Goal: Task Accomplishment & Management: Contribute content

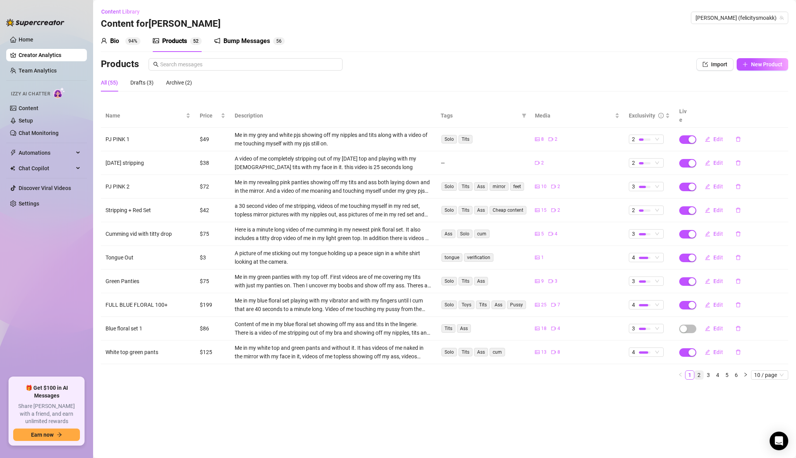
click at [699, 371] on link "2" at bounding box center [699, 375] width 9 height 9
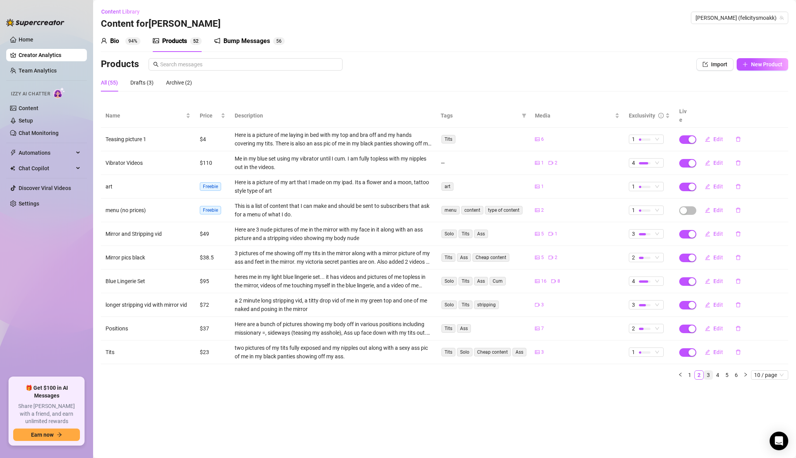
click at [708, 371] on link "3" at bounding box center [708, 375] width 9 height 9
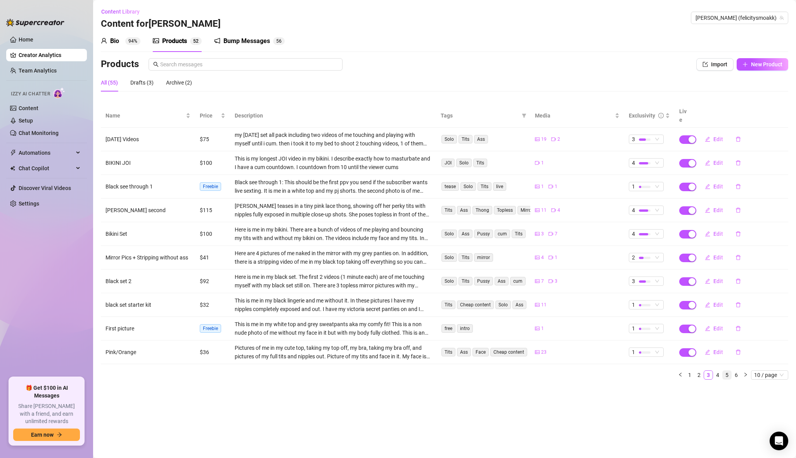
click at [723, 371] on link "5" at bounding box center [727, 375] width 9 height 9
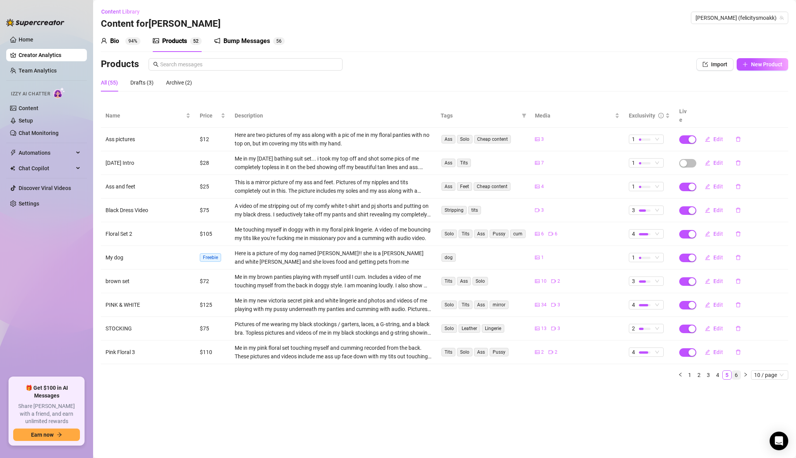
click at [737, 371] on link "6" at bounding box center [736, 375] width 9 height 9
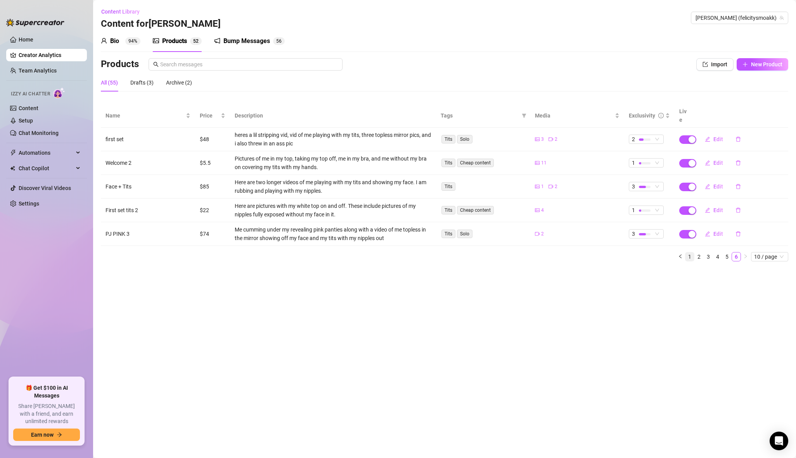
click at [690, 252] on link "1" at bounding box center [689, 256] width 9 height 9
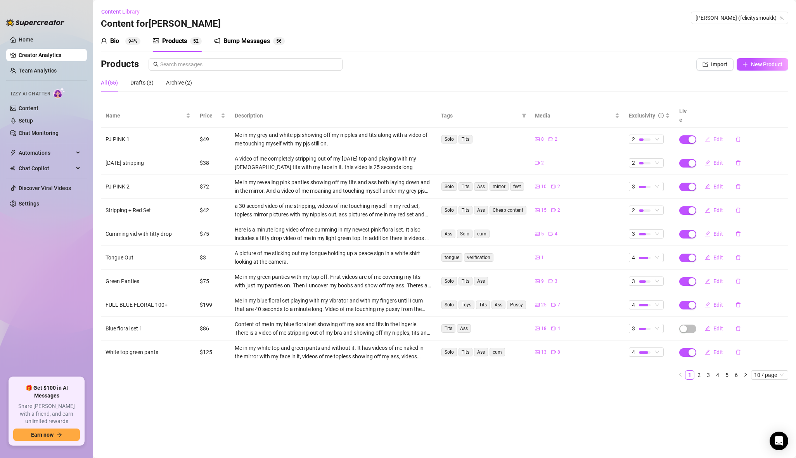
click at [714, 133] on button "Edit" at bounding box center [714, 139] width 31 height 12
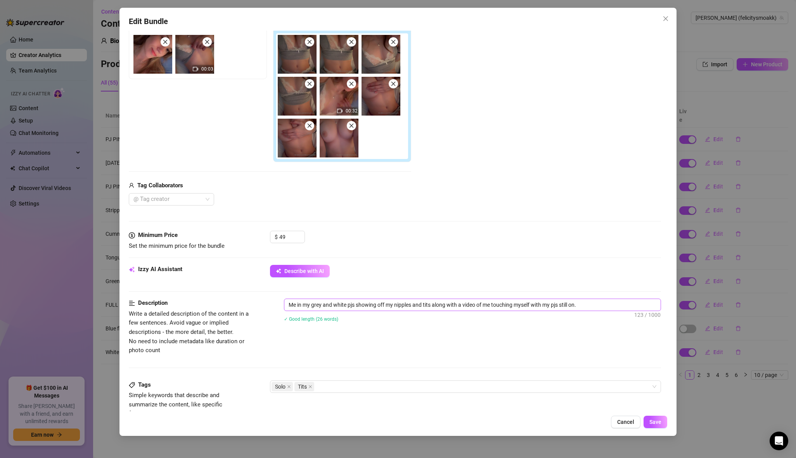
scroll to position [129, 0]
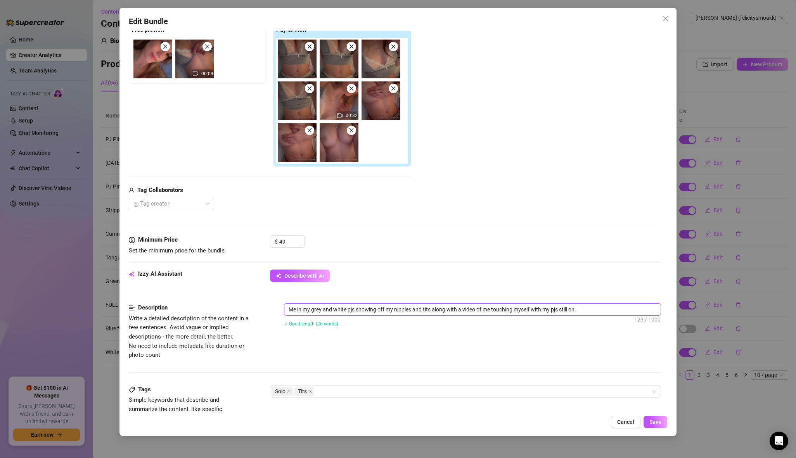
click at [332, 311] on textarea "Me in my grey and white pjs showing off my nipples and tits along with a video …" at bounding box center [472, 310] width 376 height 12
click at [309, 273] on span "Describe with AI" at bounding box center [304, 276] width 40 height 6
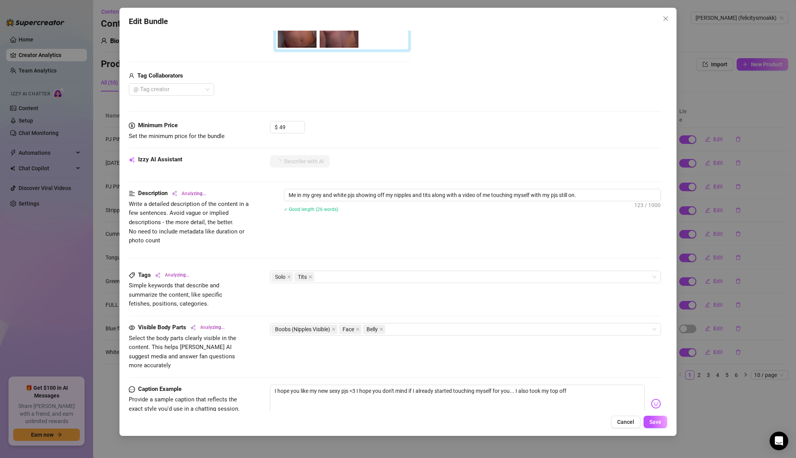
scroll to position [242, 0]
type textarea "[PERSON_NAME]"
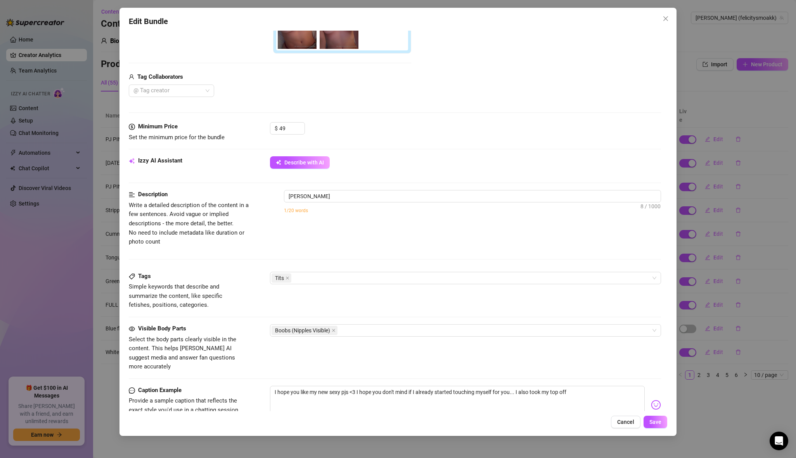
type textarea "Felicity teases"
type textarea "Felicity teases in"
type textarea "Felicity teases in a"
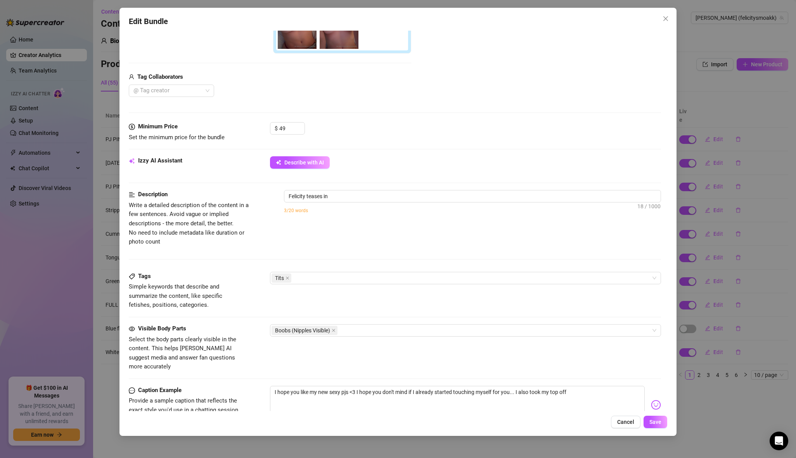
type textarea "Felicity teases in a"
type textarea "[PERSON_NAME] teases in a grey"
type textarea "Felicity teases in a grey crop"
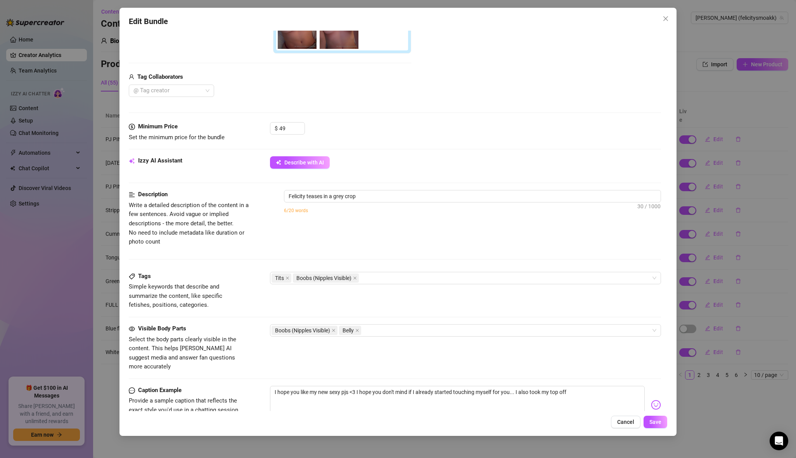
type textarea "Felicity teases in a grey crop top"
type textarea "Felicity teases in a grey crop top with"
type textarea "Felicity teases in a grey crop top with white"
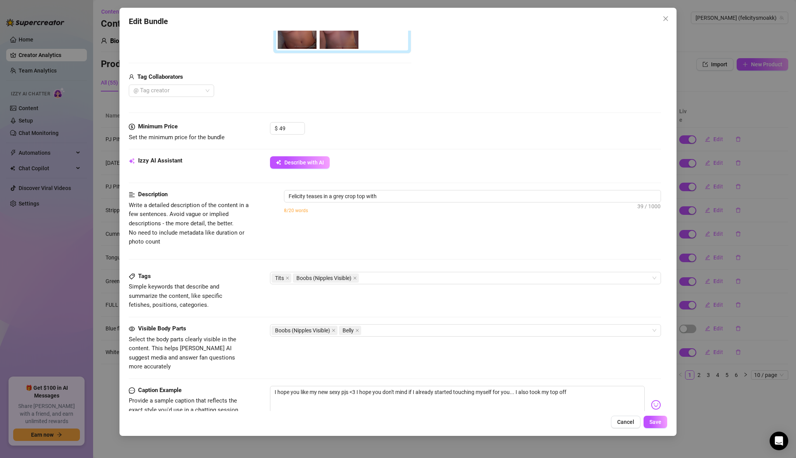
type textarea "Felicity teases in a grey crop top with white"
type textarea "Felicity teases in a grey crop top with white lace"
type textarea "Felicity teases in a grey crop top with white lace trim,"
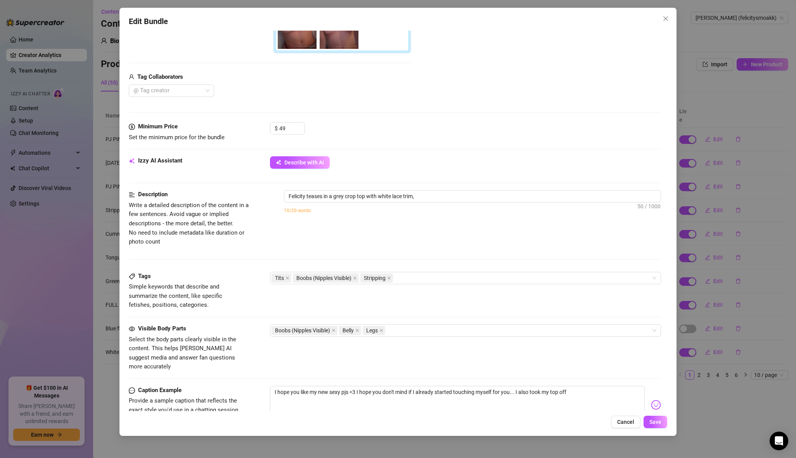
type textarea "Felicity teases in a grey crop top with white lace trim, showing"
type textarea "Felicity teases in a grey crop top with white lace trim, showing off"
type textarea "[PERSON_NAME] teases in a grey crop top with white lace trim, showing off her"
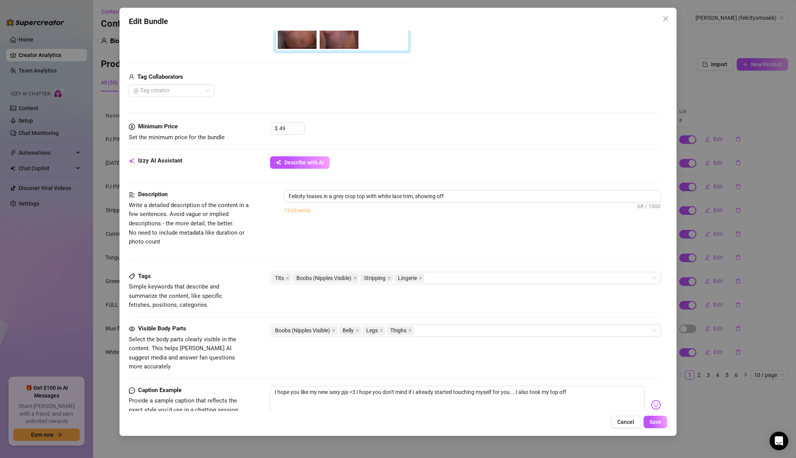
type textarea "[PERSON_NAME] teases in a grey crop top with white lace trim, showing off her"
type textarea "[PERSON_NAME] teases in a grey crop top with white lace trim, showing off her t…"
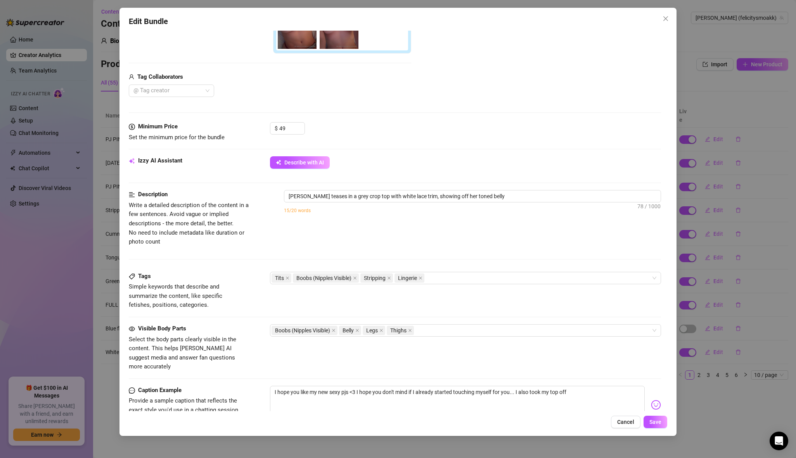
type textarea "Felicity teases in a grey crop top with white lace trim, showing off her toned …"
type textarea "[PERSON_NAME] teases in a grey crop top with white lace trim, showing off her t…"
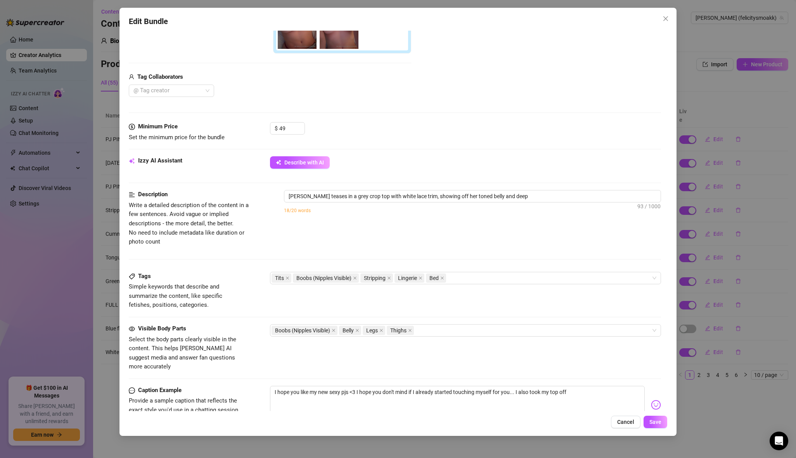
type textarea "[PERSON_NAME] teases in a grey crop top with white lace trim, showing off her t…"
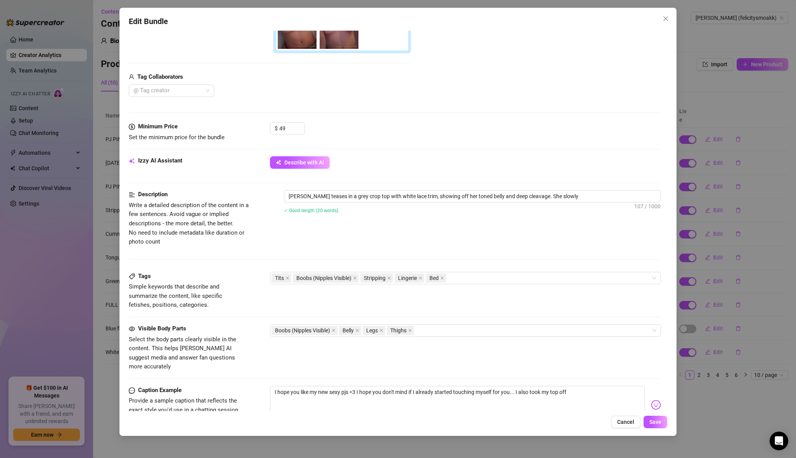
type textarea "[PERSON_NAME] teases in a grey crop top with white lace trim, showing off her t…"
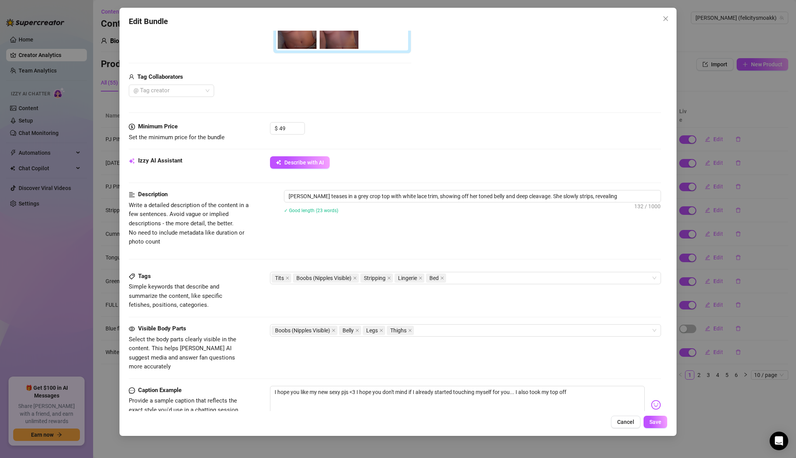
type textarea "[PERSON_NAME] teases in a grey crop top with white lace trim, showing off her t…"
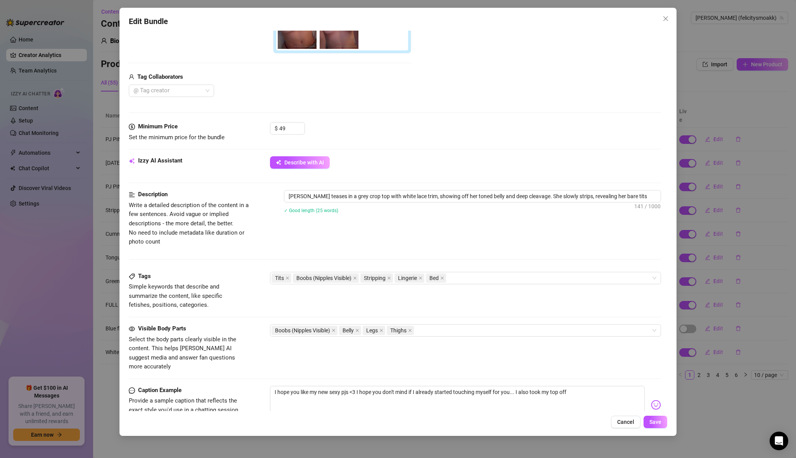
type textarea "[PERSON_NAME] teases in a grey crop top with white lace trim, showing off her t…"
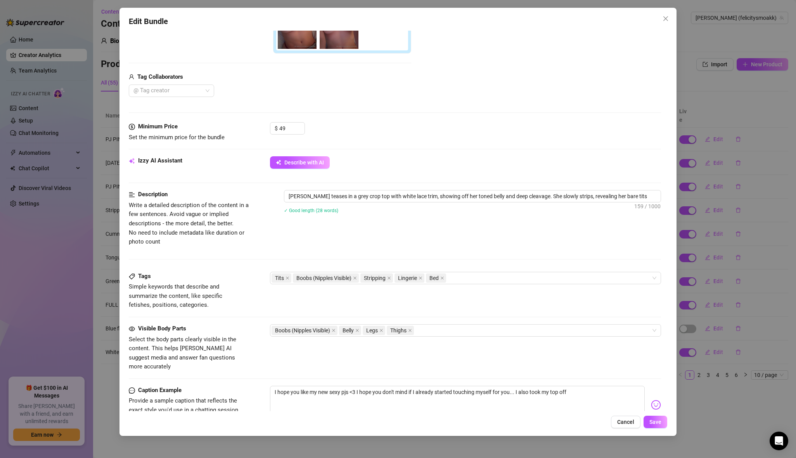
type textarea "[PERSON_NAME] teases in a grey crop top with white lace trim, showing off her t…"
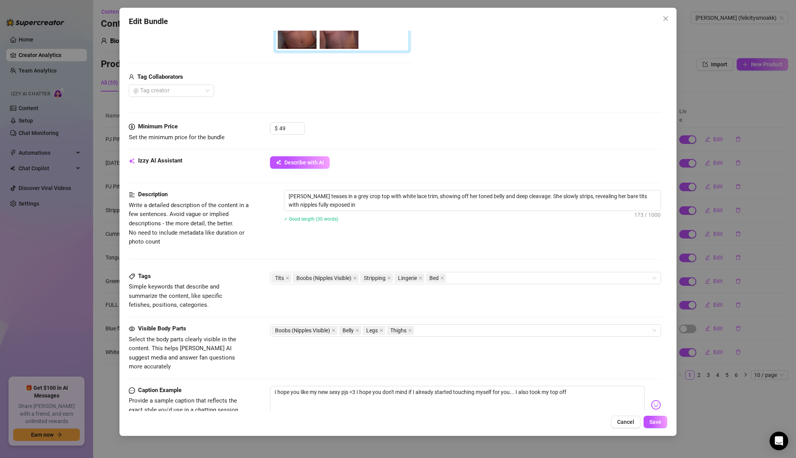
type textarea "[PERSON_NAME] teases in a grey crop top with white lace trim, showing off her t…"
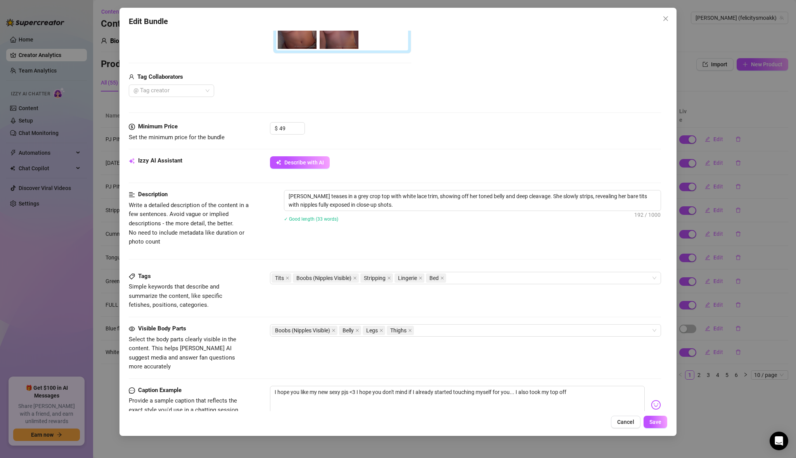
type textarea "[PERSON_NAME] teases in a grey crop top with white lace trim, showing off her t…"
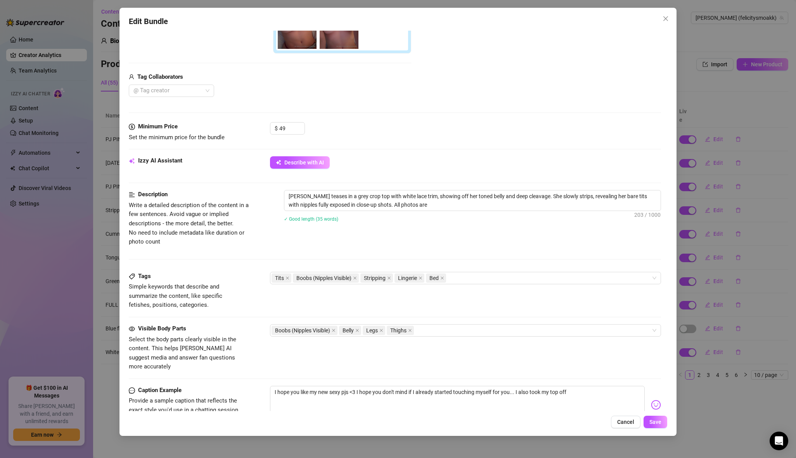
type textarea "[PERSON_NAME] teases in a grey crop top with white lace trim, showing off her t…"
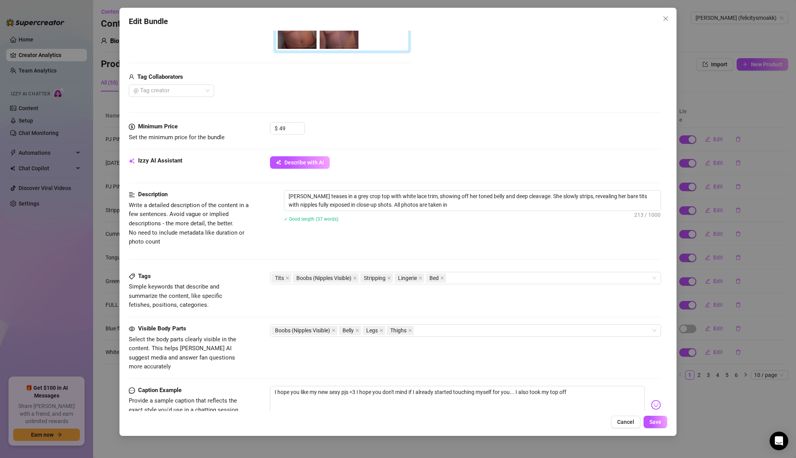
type textarea "[PERSON_NAME] teases in a grey crop top with white lace trim, showing off her t…"
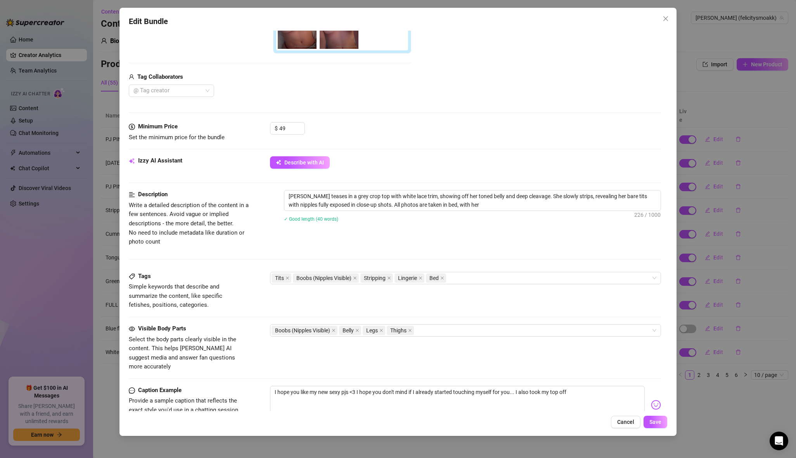
type textarea "[PERSON_NAME] teases in a grey crop top with white lace trim, showing off her t…"
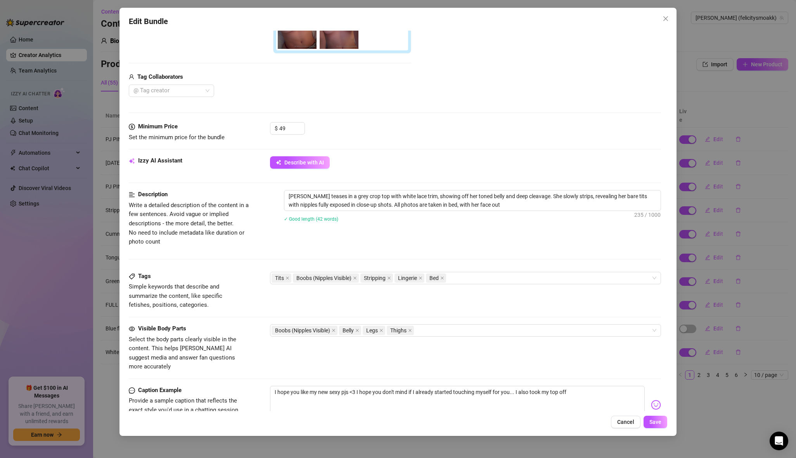
type textarea "[PERSON_NAME] teases in a grey crop top with white lace trim, showing off her t…"
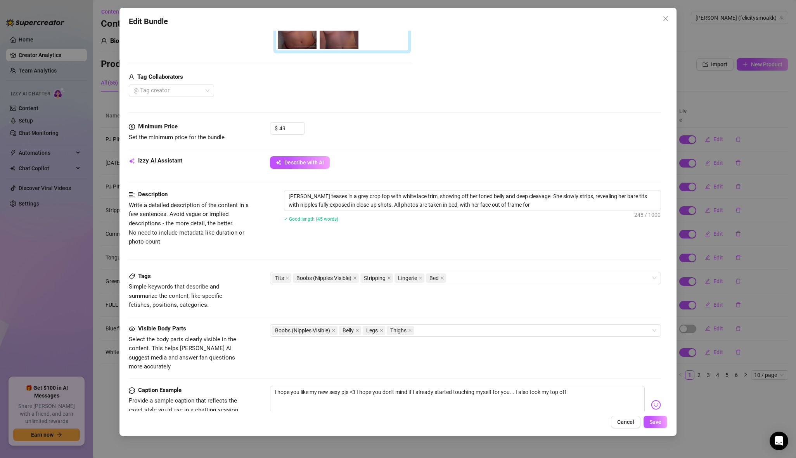
type textarea "[PERSON_NAME] teases in a grey crop top with white lace trim, showing off her t…"
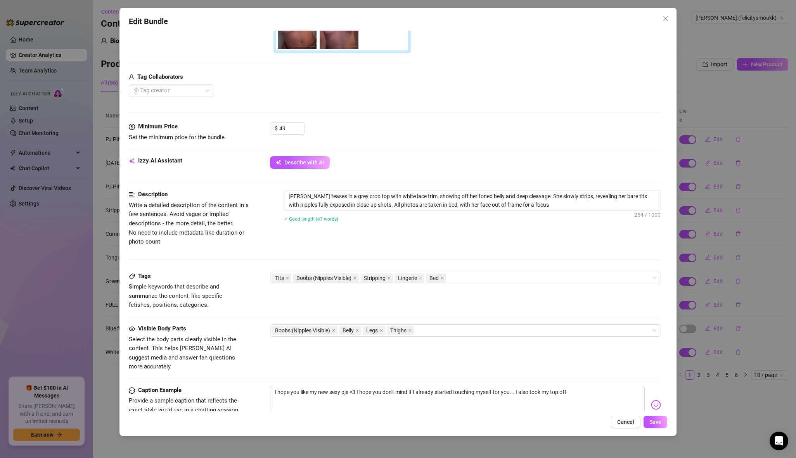
type textarea "[PERSON_NAME] teases in a grey crop top with white lace trim, showing off her t…"
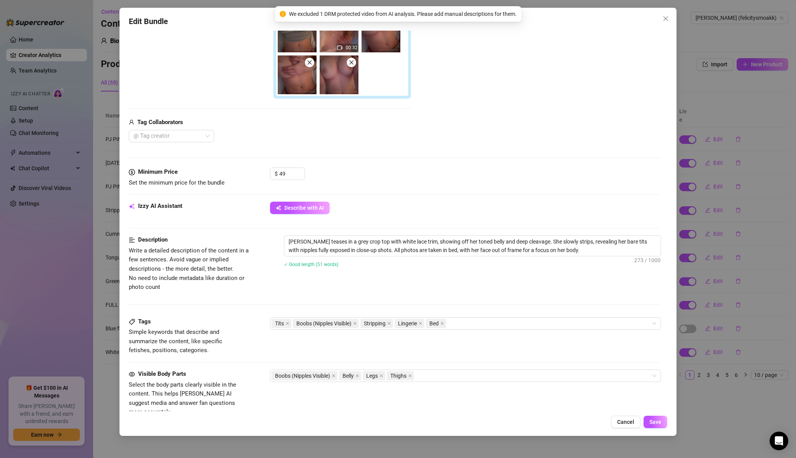
scroll to position [197, 0]
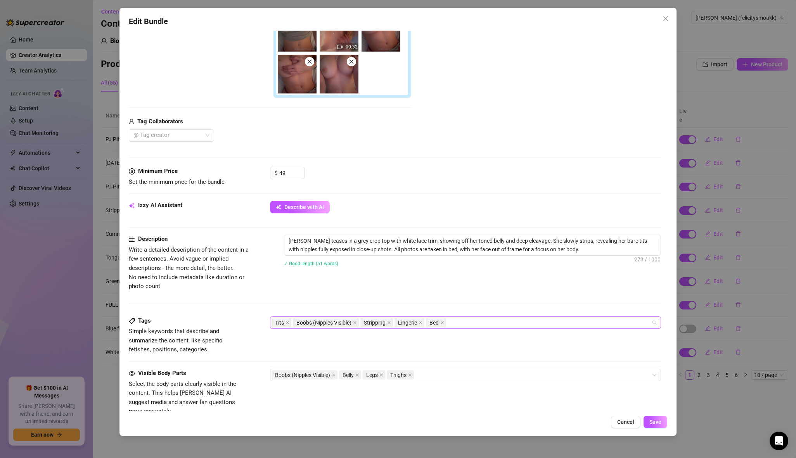
click at [482, 320] on div "Tits Boobs (Nipples Visible) Stripping Lingerie Bed" at bounding box center [462, 322] width 380 height 11
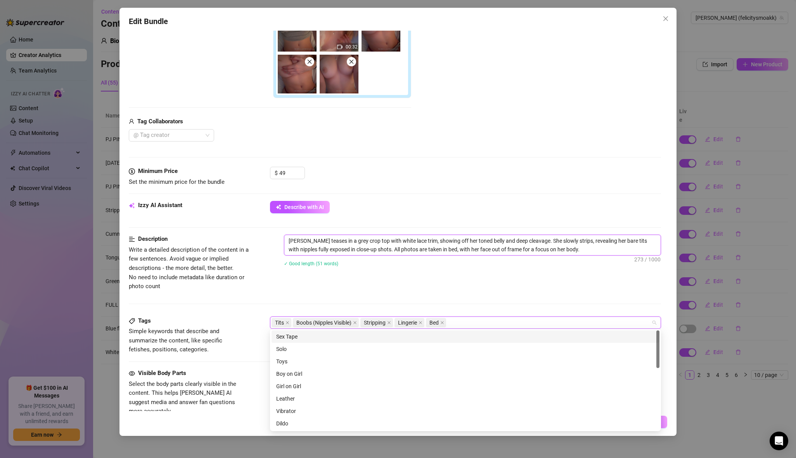
click at [454, 252] on textarea "[PERSON_NAME] teases in a grey crop top with white lace trim, showing off her t…" at bounding box center [472, 245] width 376 height 20
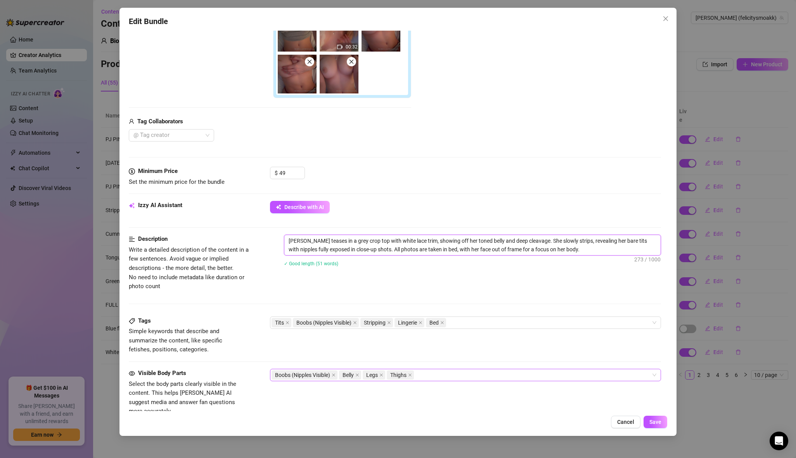
click at [433, 378] on div "Boobs (Nipples Visible) Belly Legs Thighs" at bounding box center [462, 375] width 380 height 11
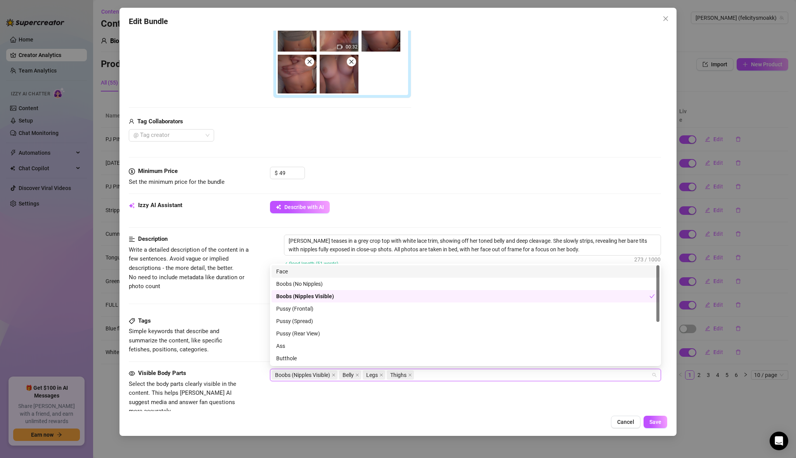
click at [340, 273] on div "Face" at bounding box center [465, 271] width 379 height 9
click at [520, 406] on div "Visible Body Parts Select the body parts clearly visible in the content. This h…" at bounding box center [395, 400] width 532 height 62
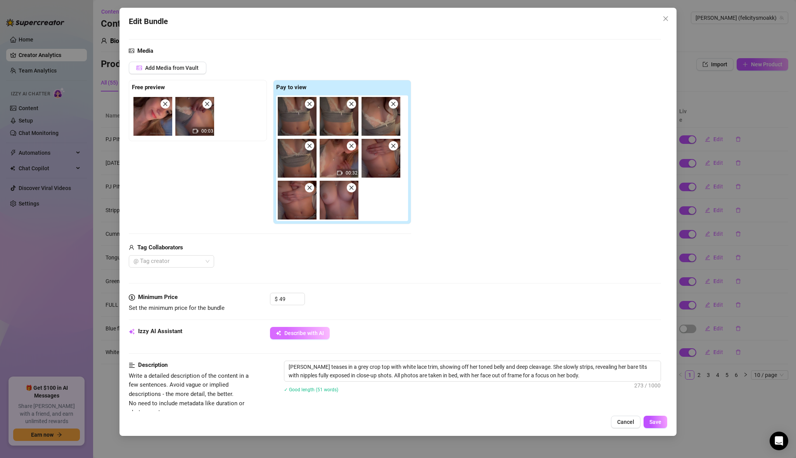
scroll to position [73, 0]
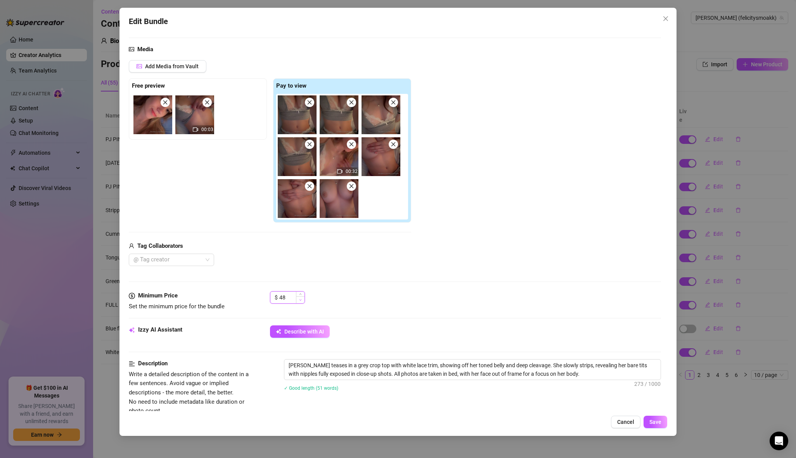
click at [301, 300] on span "Decrease Value" at bounding box center [300, 299] width 9 height 7
type input "46"
click at [301, 300] on span "Decrease Value" at bounding box center [300, 299] width 9 height 7
click at [656, 426] on button "Save" at bounding box center [655, 422] width 24 height 12
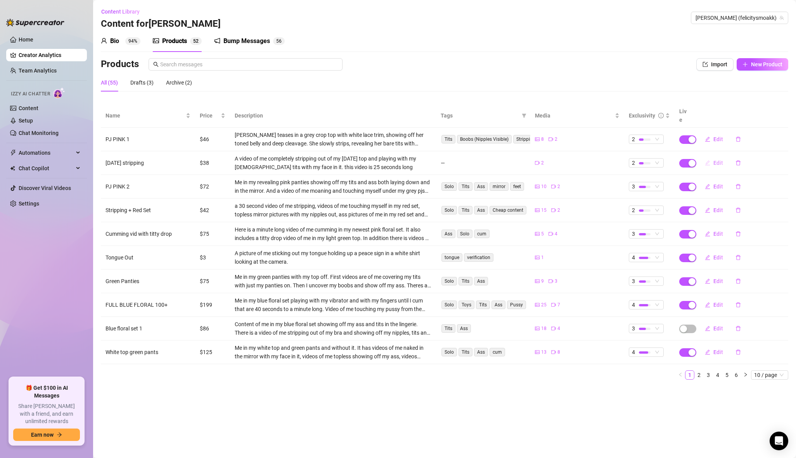
click at [712, 157] on button "Edit" at bounding box center [714, 163] width 31 height 12
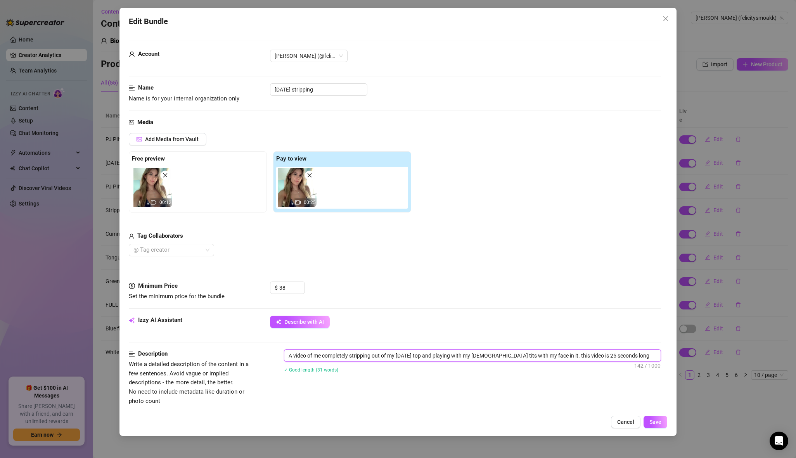
click at [359, 357] on textarea "A video of me completely stripping out of my [DATE] top and playing with my [DE…" at bounding box center [472, 356] width 376 height 12
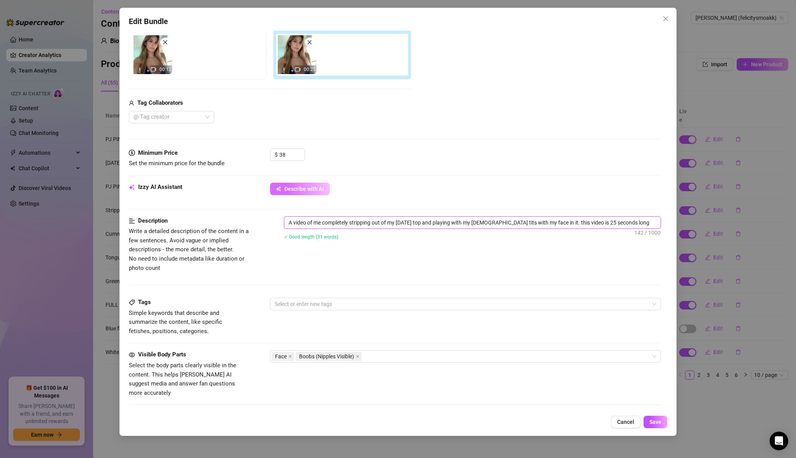
scroll to position [131, 0]
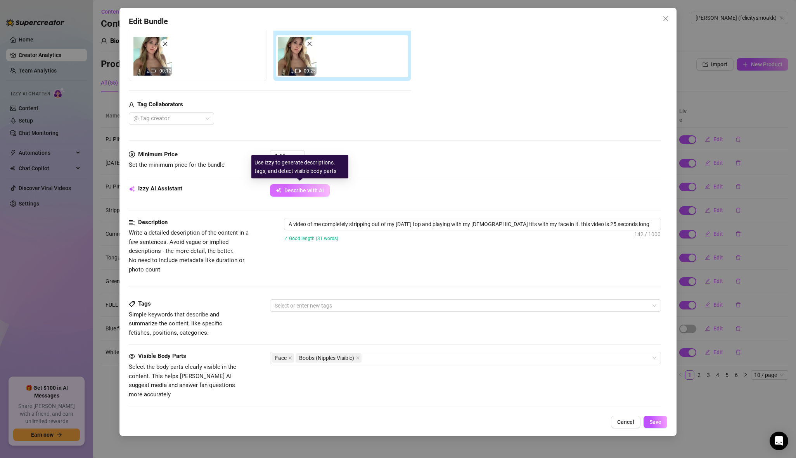
click at [291, 188] on span "Describe with AI" at bounding box center [304, 190] width 40 height 6
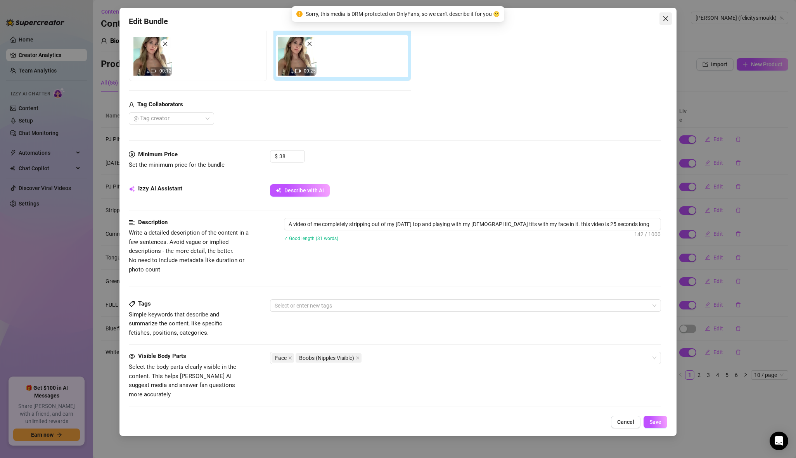
click at [660, 20] on span "Close" at bounding box center [665, 19] width 12 height 6
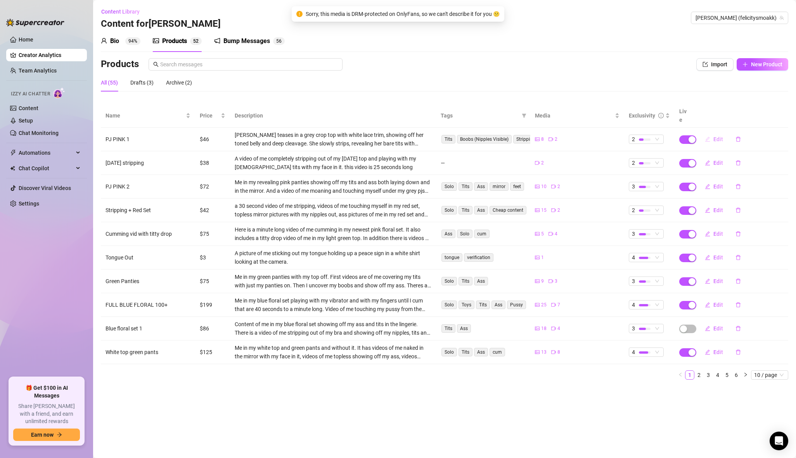
click at [710, 134] on button "Edit" at bounding box center [714, 139] width 31 height 12
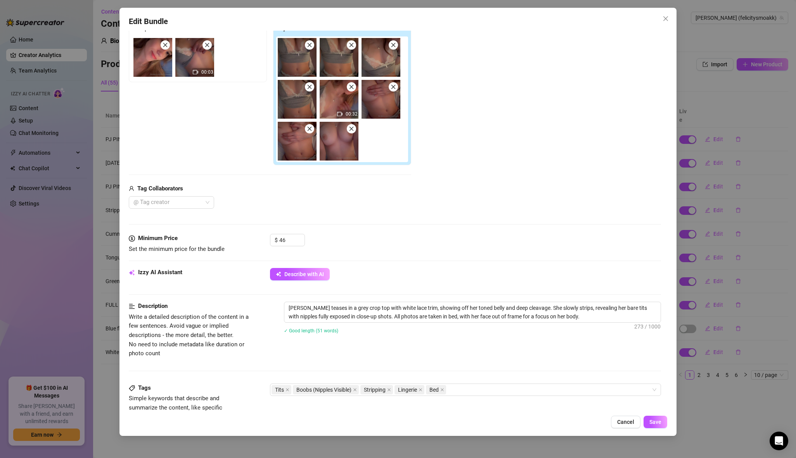
scroll to position [132, 0]
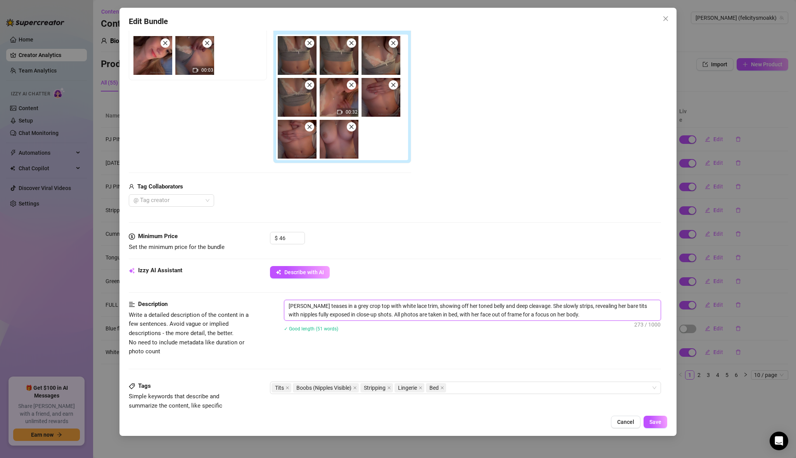
click at [360, 314] on textarea "[PERSON_NAME] teases in a grey crop top with white lace trim, showing off her t…" at bounding box center [472, 310] width 376 height 20
click at [361, 315] on textarea "[PERSON_NAME] teases in a grey crop top with white lace trim, showing off her t…" at bounding box center [472, 310] width 376 height 20
click at [529, 305] on textarea "[PERSON_NAME] teases in a grey crop top with white lace trim, showing off her t…" at bounding box center [472, 310] width 376 height 20
click at [366, 313] on textarea "[PERSON_NAME] teases in a grey crop top with white lace trim, showing off her t…" at bounding box center [472, 310] width 376 height 20
type textarea "[PERSON_NAME] teases in a grey crop top with white lace trim, showing off her t…"
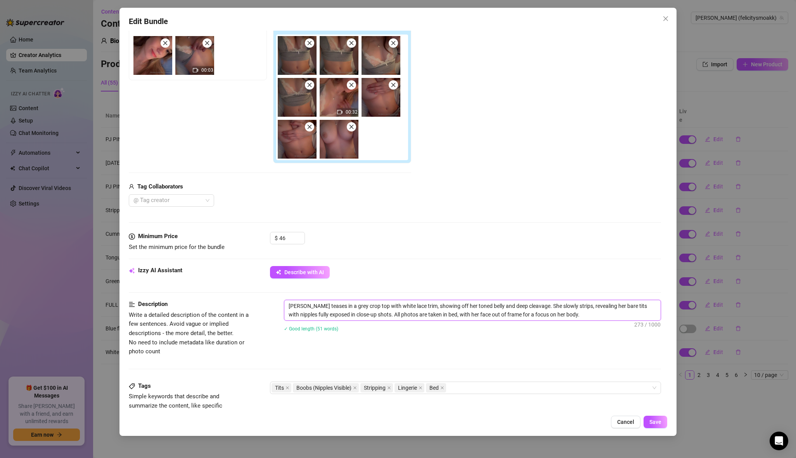
type textarea "[PERSON_NAME] teases in a grey crop top with white lace trim, showing off her t…"
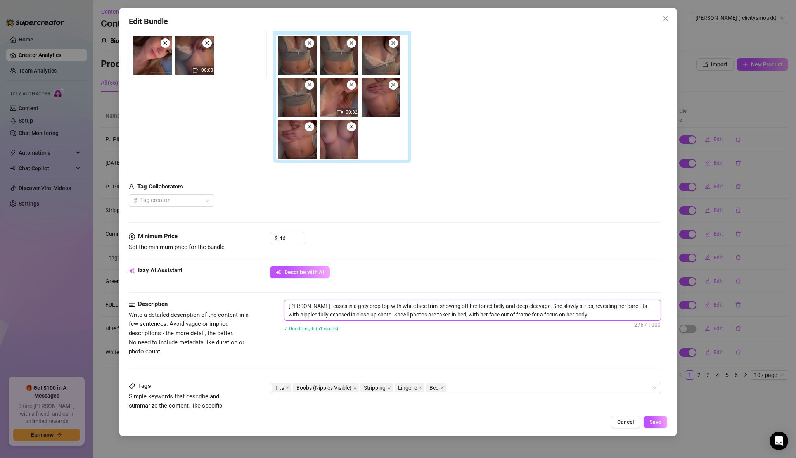
type textarea "[PERSON_NAME] teases in a grey crop top with white lace trim, showing off her t…"
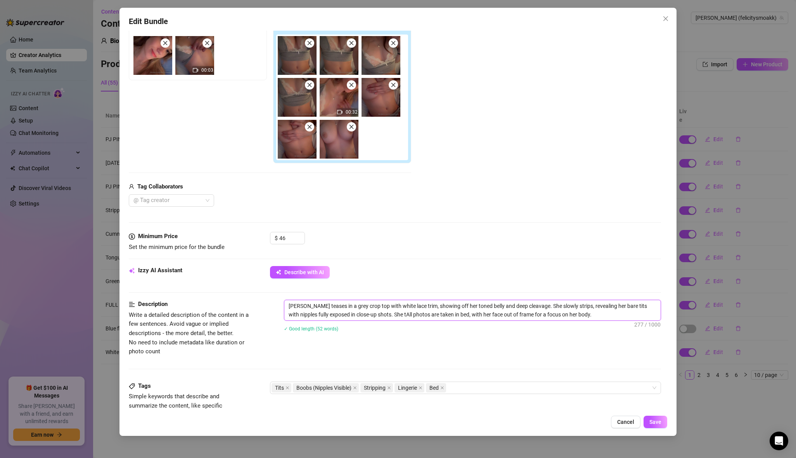
type textarea "[PERSON_NAME] teases in a grey crop top with white lace trim, showing off her t…"
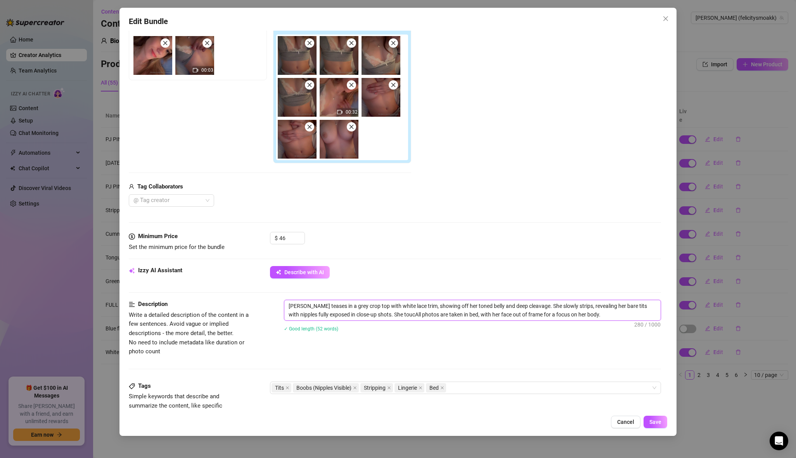
type textarea "[PERSON_NAME] teases in a grey crop top with white lace trim, showing off her t…"
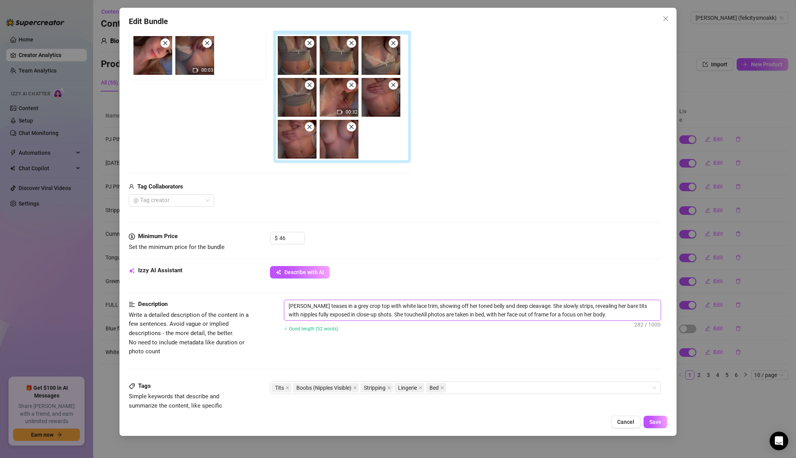
type textarea "[PERSON_NAME] teases in a grey crop top with white lace trim, showing off her t…"
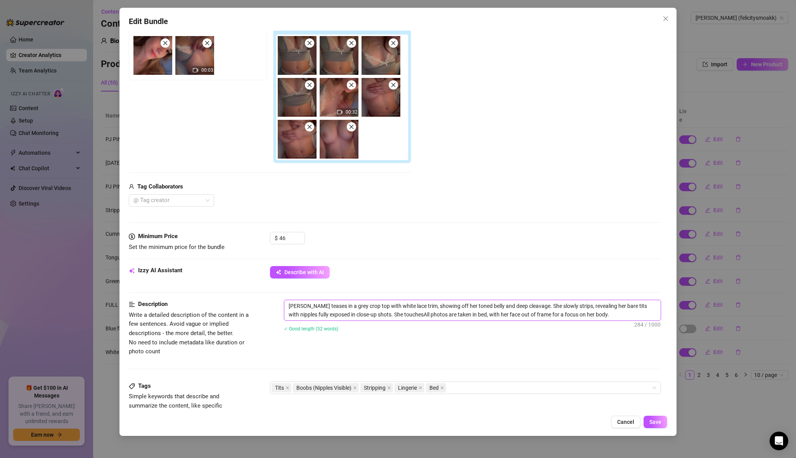
type textarea "[PERSON_NAME] teases in a grey crop top with white lace trim, showing off her t…"
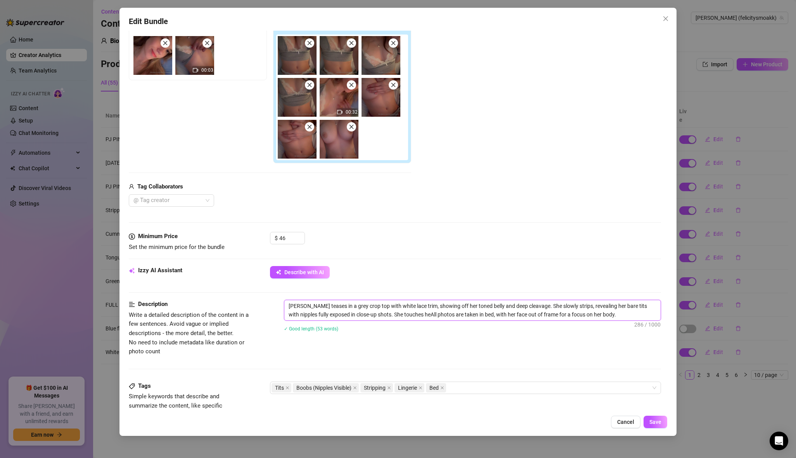
type textarea "[PERSON_NAME] teases in a grey crop top with white lace trim, showing off her t…"
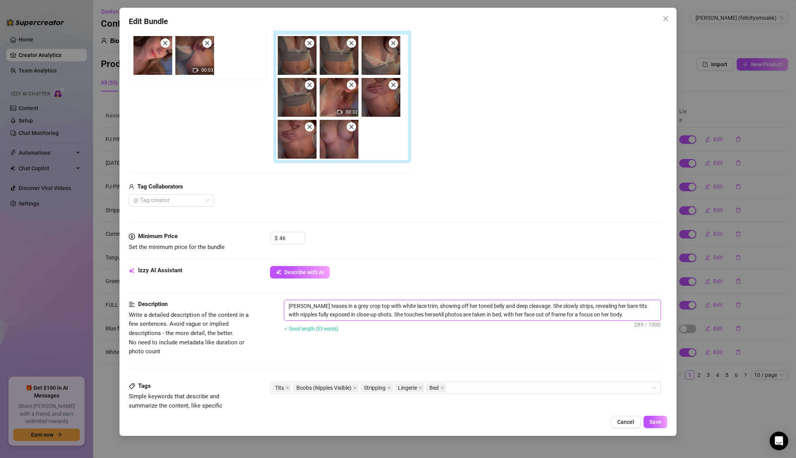
type textarea "[PERSON_NAME] teases in a grey crop top with white lace trim, showing off her t…"
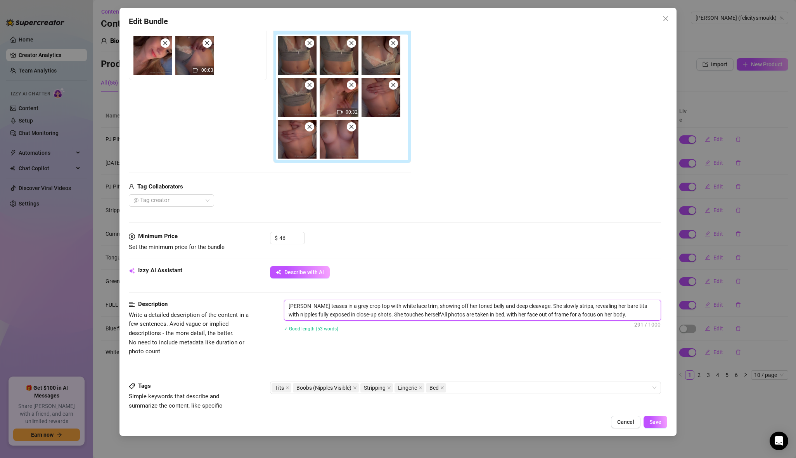
type textarea "[PERSON_NAME] teases in a grey crop top with white lace trim, showing off her t…"
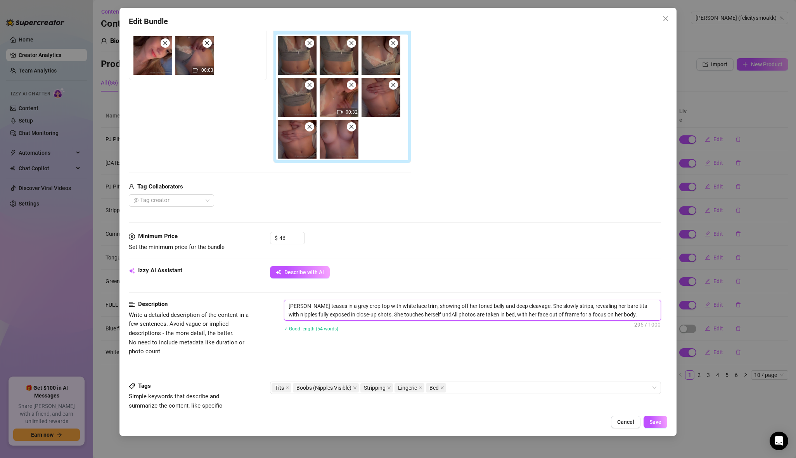
type textarea "[PERSON_NAME] teases in a grey crop top with white lace trim, showing off her t…"
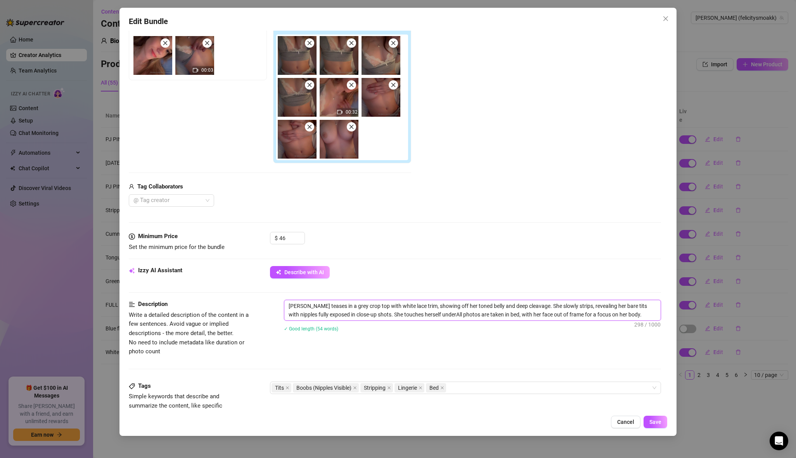
type textarea "[PERSON_NAME] teases in a grey crop top with white lace trim, showing off her t…"
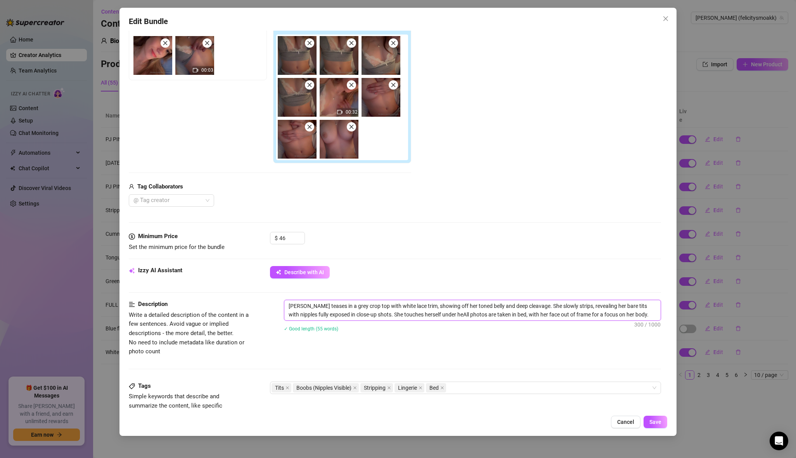
type textarea "[PERSON_NAME] teases in a grey crop top with white lace trim, showing off her t…"
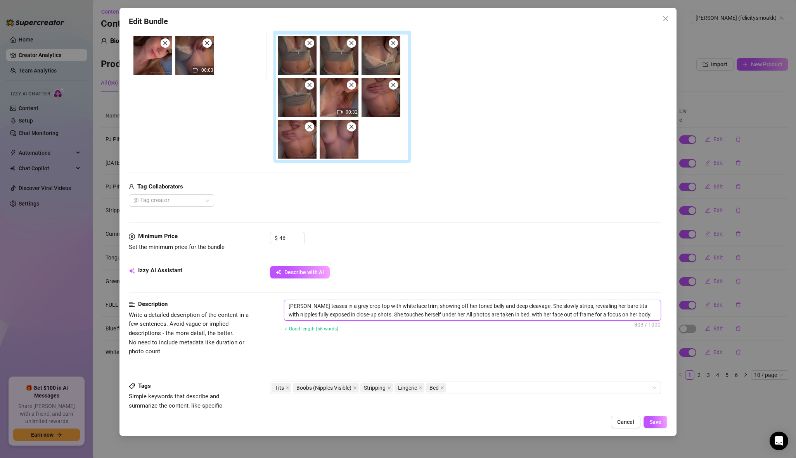
type textarea "[PERSON_NAME] teases in a grey crop top with white lace trim, showing off her t…"
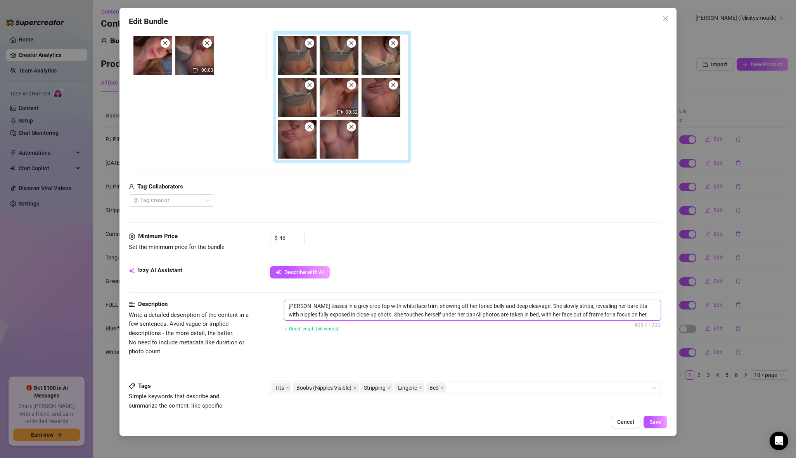
type textarea "[PERSON_NAME] teases in a grey crop top with white lace trim, showing off her t…"
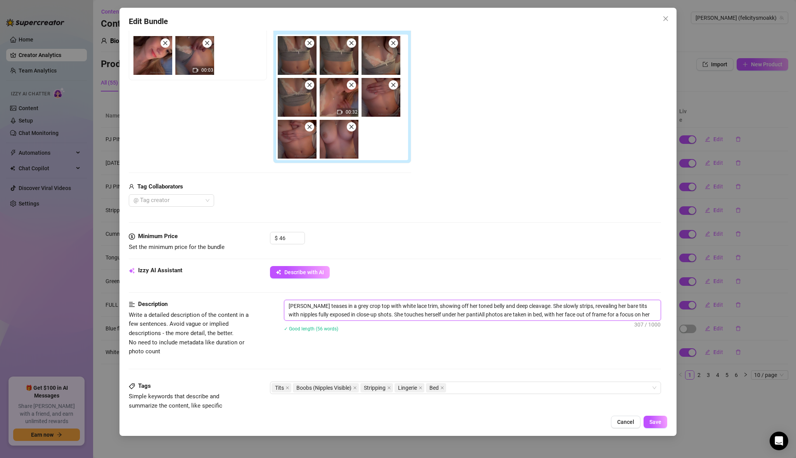
type textarea "[PERSON_NAME] teases in a grey crop top with white lace trim, showing off her t…"
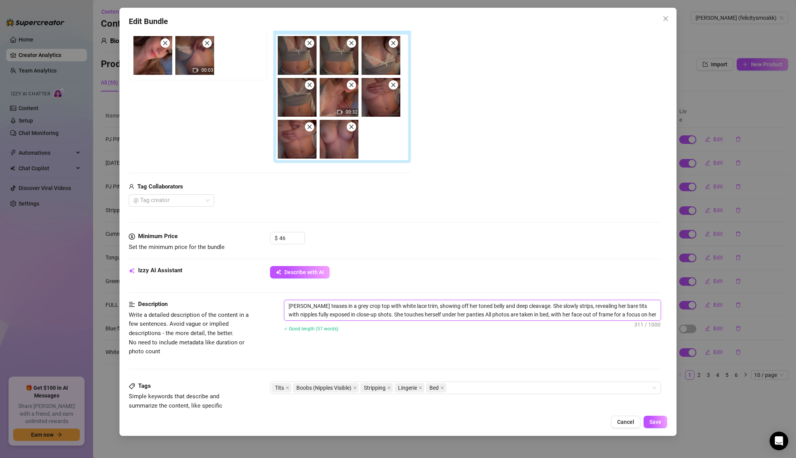
type textarea "[PERSON_NAME] teases in a grey crop top with white lace trim, showing off her t…"
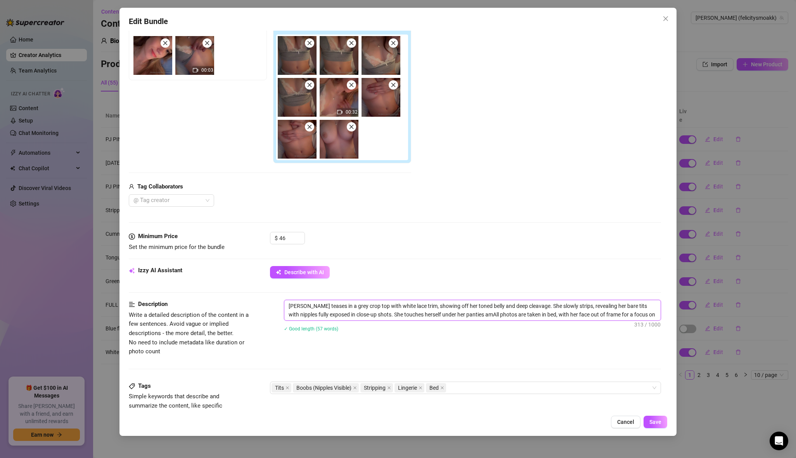
type textarea "[PERSON_NAME] teases in a grey crop top with white lace trim, showing off her t…"
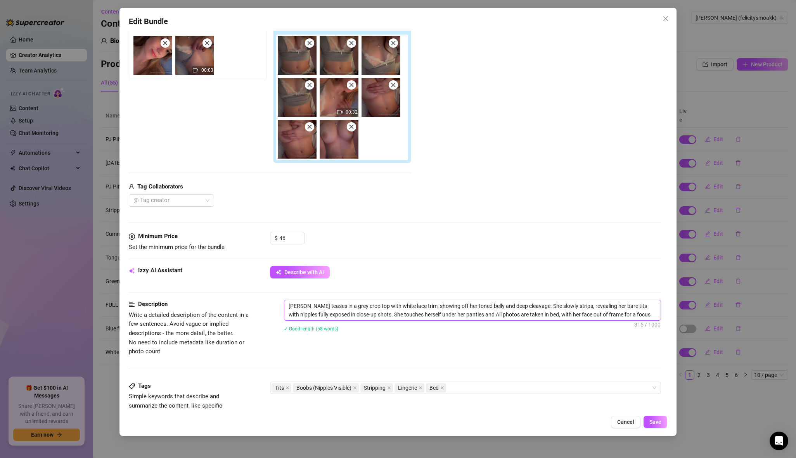
type textarea "[PERSON_NAME] teases in a grey crop top with white lace trim, showing off her t…"
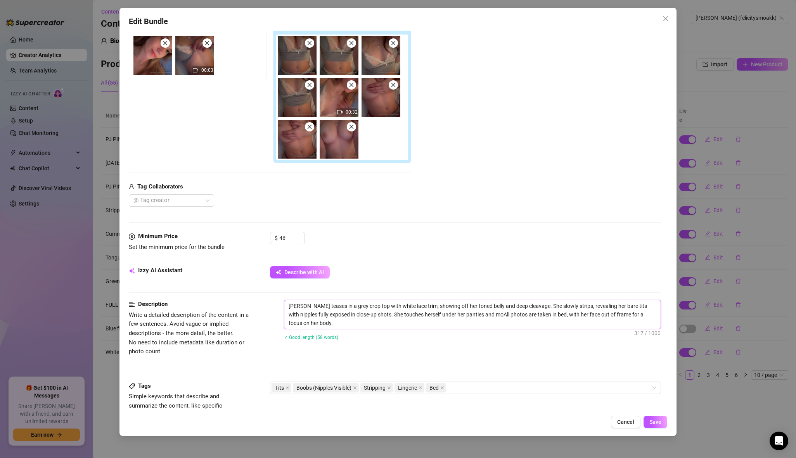
type textarea "[PERSON_NAME] teases in a grey crop top with white lace trim, showing off her t…"
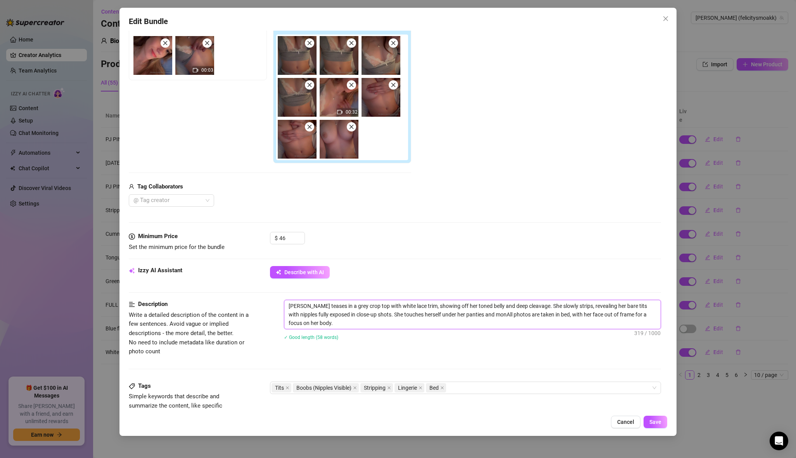
type textarea "[PERSON_NAME] teases in a grey crop top with white lace trim, showing off her t…"
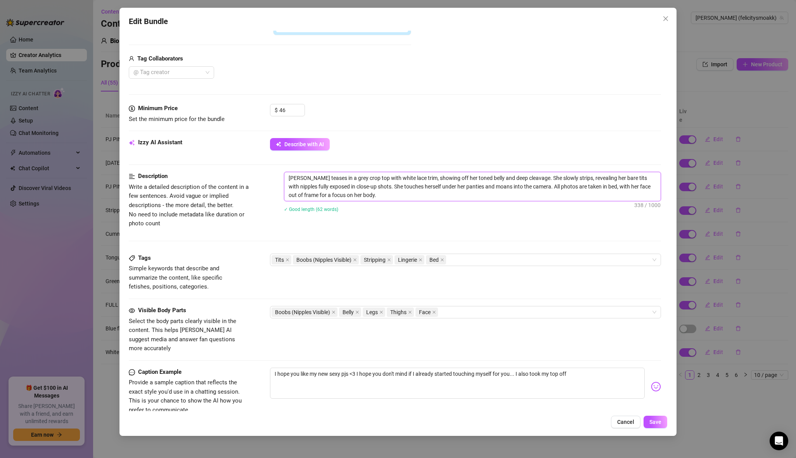
scroll to position [363, 0]
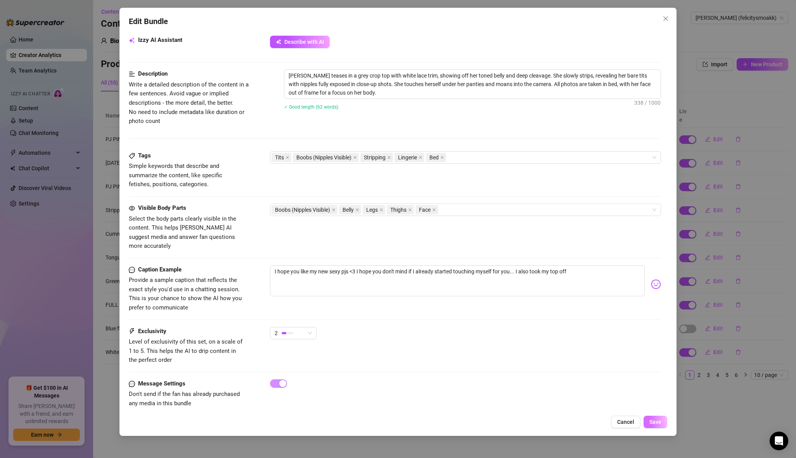
click at [661, 427] on button "Save" at bounding box center [655, 422] width 24 height 12
click at [658, 424] on span "Save" at bounding box center [655, 422] width 12 height 6
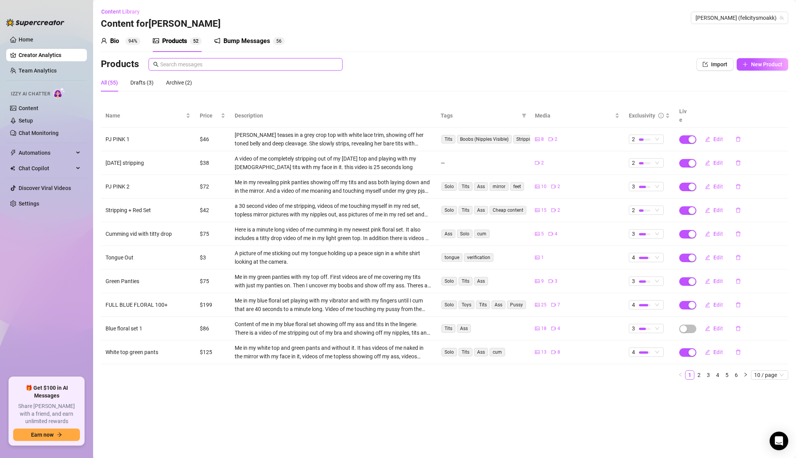
click at [251, 61] on input "text" at bounding box center [249, 64] width 178 height 9
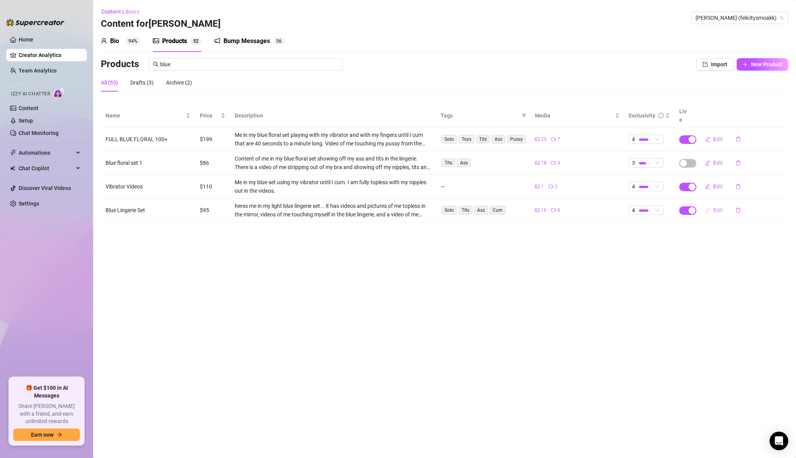
click at [708, 207] on span "button" at bounding box center [707, 210] width 5 height 6
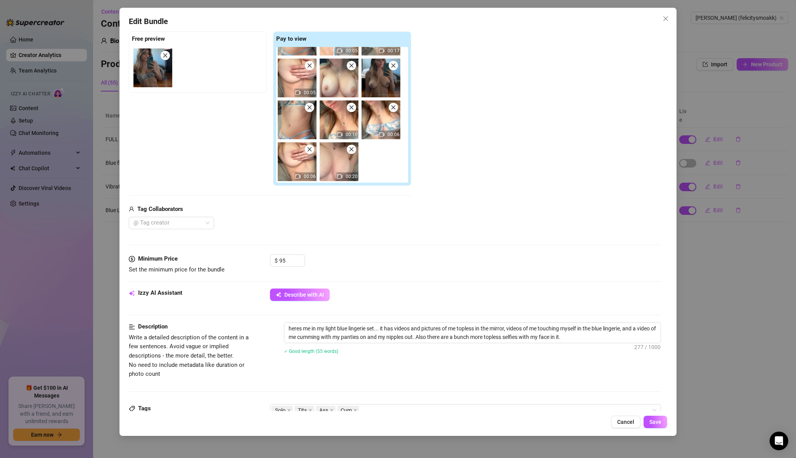
scroll to position [198, 0]
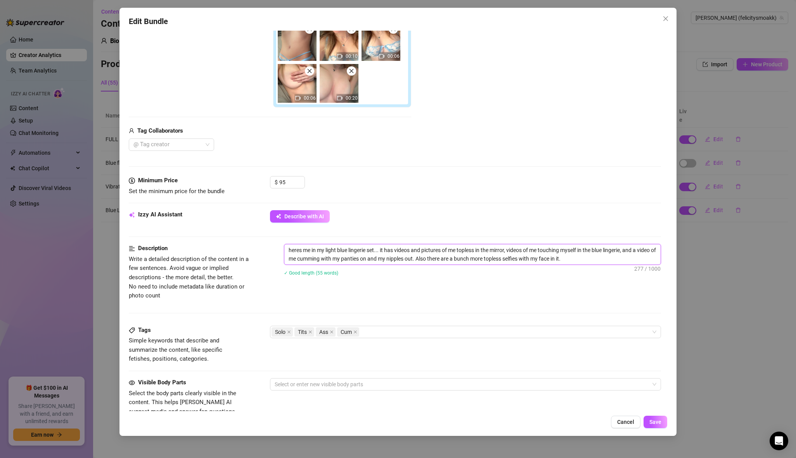
click at [397, 258] on textarea "heres me in my light blue lingerie set... it has videos and pictures of me topl…" at bounding box center [472, 254] width 376 height 20
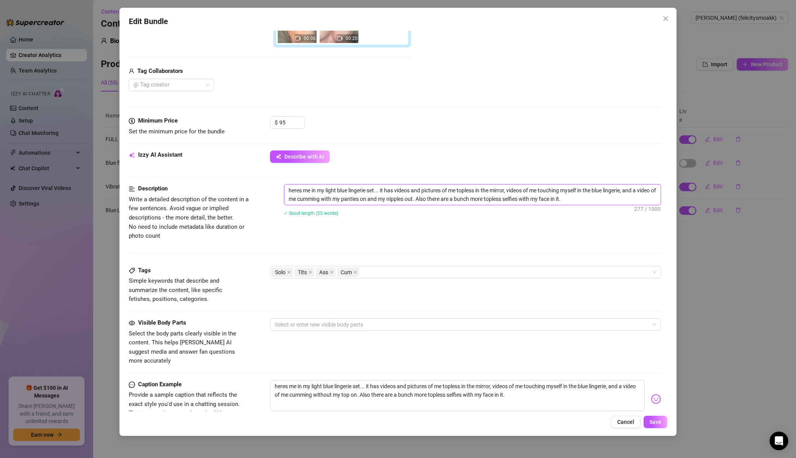
scroll to position [263, 0]
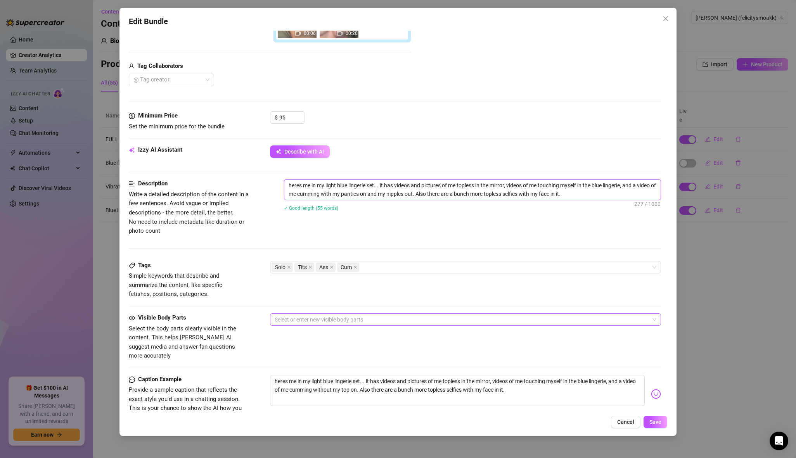
click at [352, 319] on div at bounding box center [462, 319] width 380 height 11
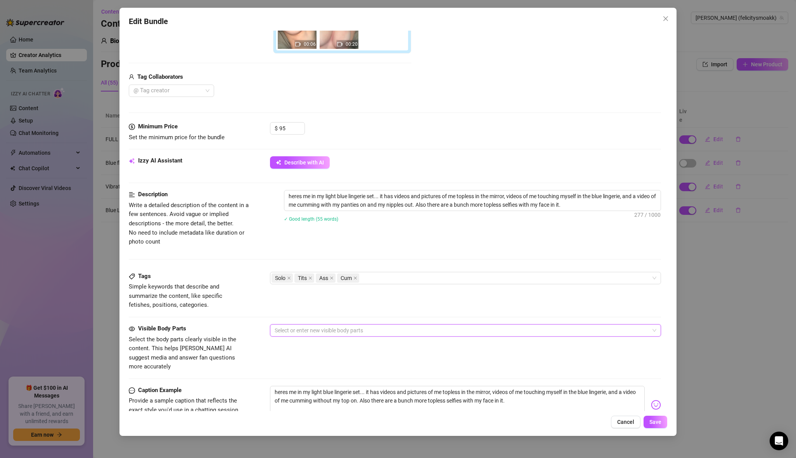
scroll to position [249, 0]
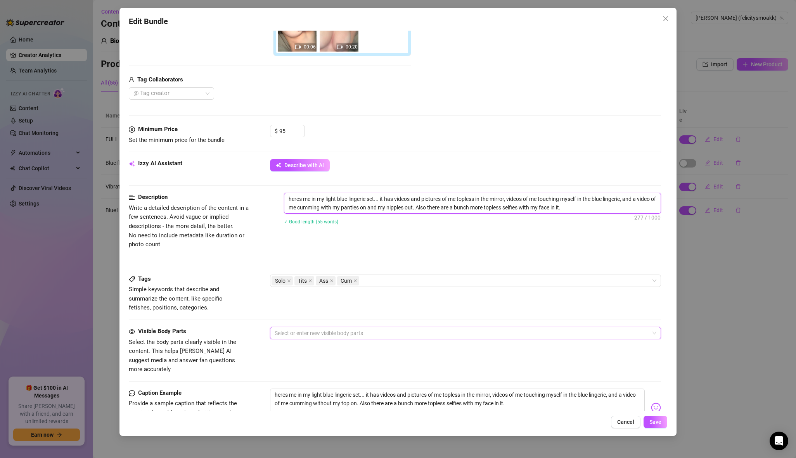
click at [375, 197] on textarea "heres me in my light blue lingerie set... it has videos and pictures of me topl…" at bounding box center [472, 203] width 376 height 20
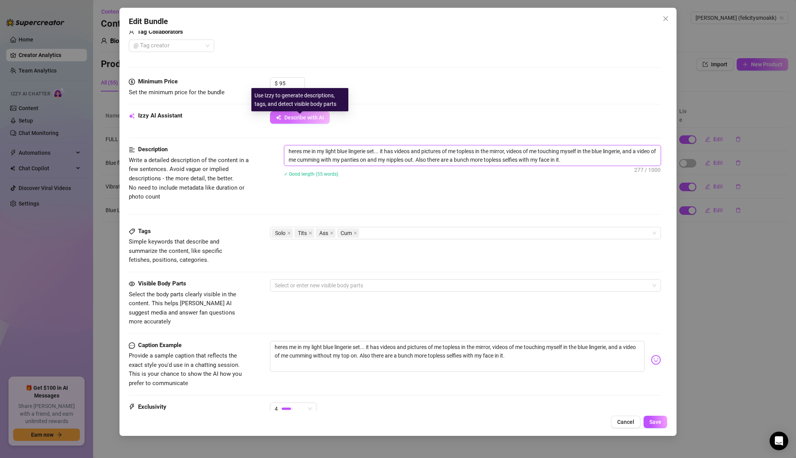
scroll to position [314, 0]
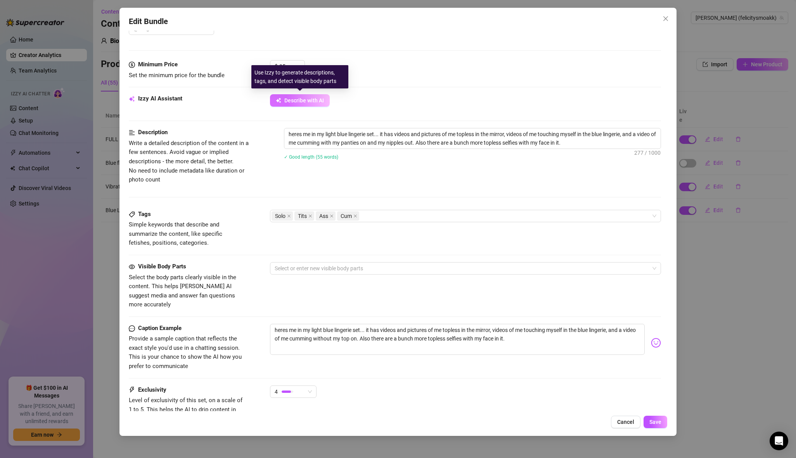
click at [294, 101] on span "Describe with AI" at bounding box center [304, 100] width 40 height 6
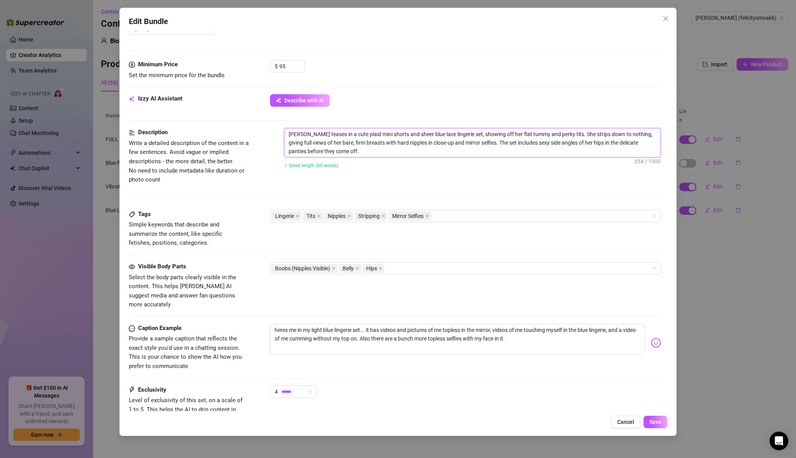
click at [339, 154] on textarea "[PERSON_NAME] teases in a cute plaid mini shorts and sheer blue lace lingerie s…" at bounding box center [472, 142] width 376 height 29
paste textarea "heres me in my light blue lingerie set... it has videos and pictures of me topl…"
click at [292, 135] on textarea "heres me in my light blue lingerie set... it has videos and pictures of me topl…" at bounding box center [472, 138] width 376 height 20
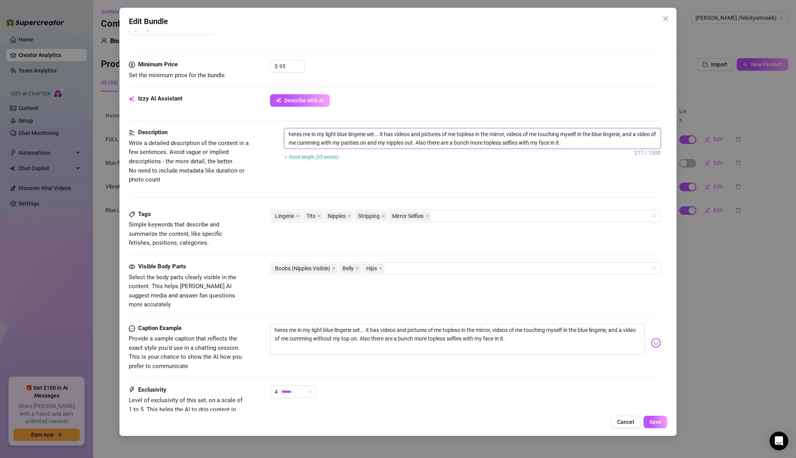
click at [292, 135] on textarea "heres me in my light blue lingerie set... it has videos and pictures of me topl…" at bounding box center [472, 138] width 376 height 20
click at [413, 266] on div "Boobs (Nipples Visible) Belly Hips" at bounding box center [462, 268] width 380 height 11
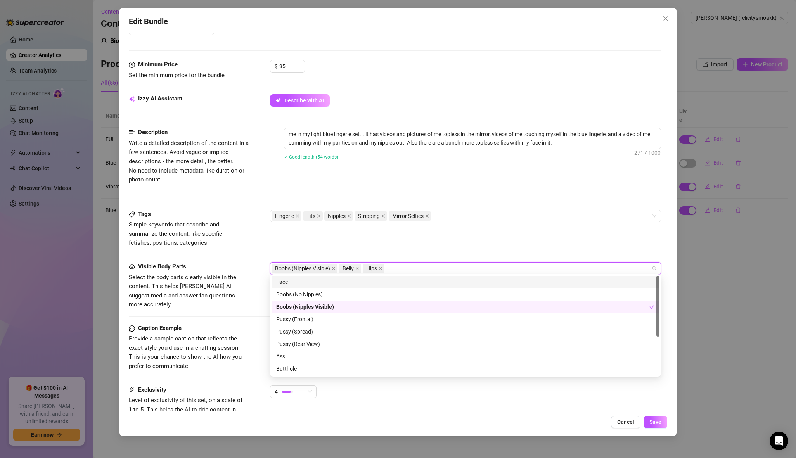
click at [320, 284] on div "Face" at bounding box center [465, 282] width 379 height 9
click at [349, 245] on div "Tags Simple keywords that describe and summarize the content, like specific fet…" at bounding box center [395, 229] width 532 height 38
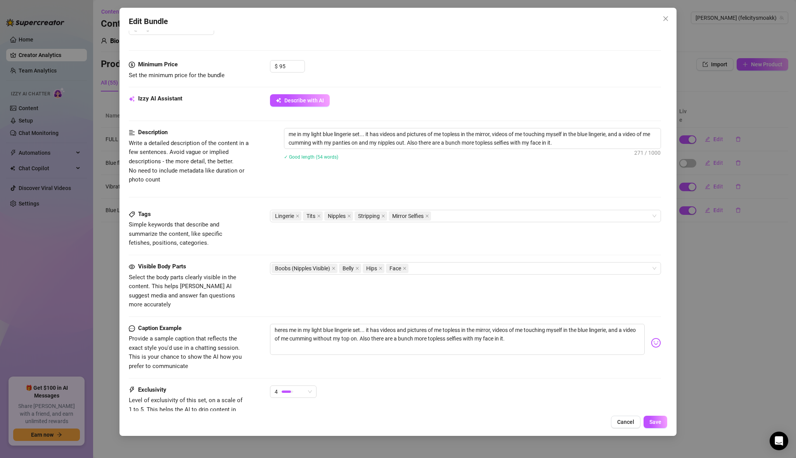
scroll to position [373, 0]
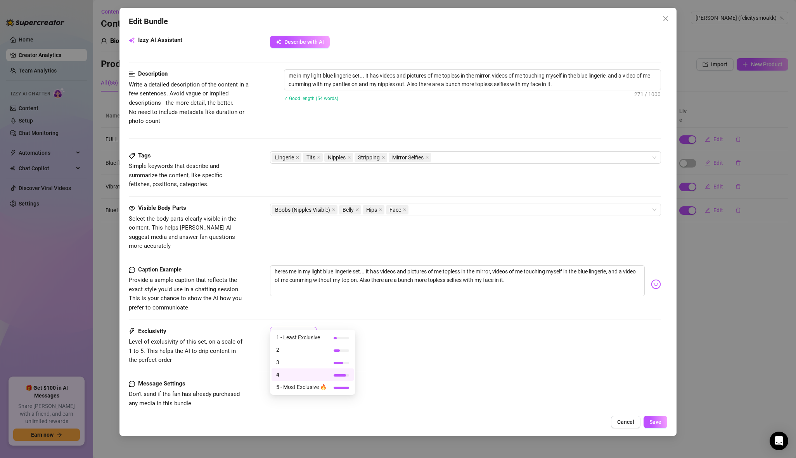
click at [289, 332] on div at bounding box center [286, 333] width 9 height 2
click at [386, 347] on div "Exclusivity Level of exclusivity of this set, on a scale of 1 to 5. This helps …" at bounding box center [395, 346] width 532 height 38
click at [655, 423] on span "Save" at bounding box center [655, 422] width 12 height 6
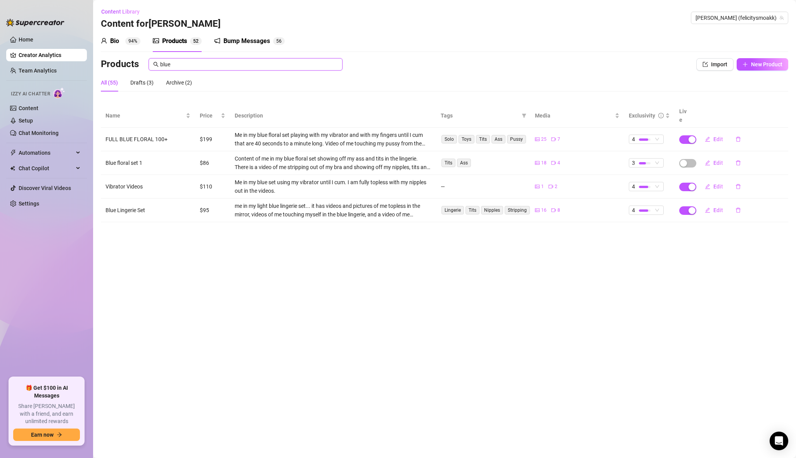
click at [268, 63] on input "blue" at bounding box center [249, 64] width 178 height 9
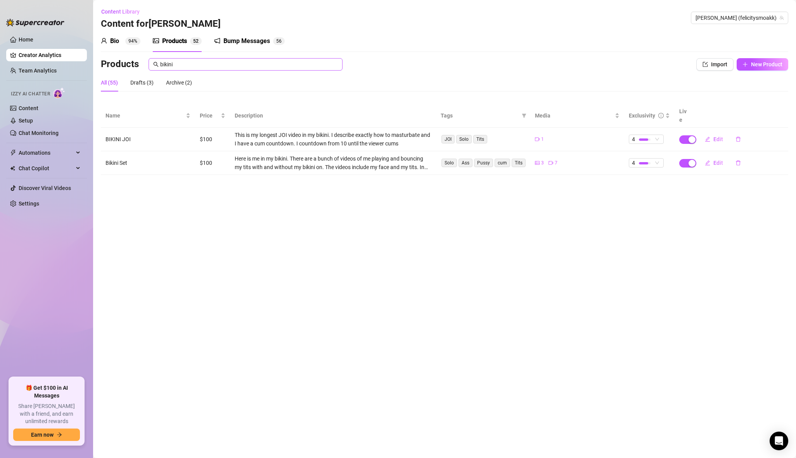
click at [245, 58] on span "bikini" at bounding box center [246, 64] width 194 height 12
click at [244, 60] on input "bikini" at bounding box center [249, 64] width 178 height 9
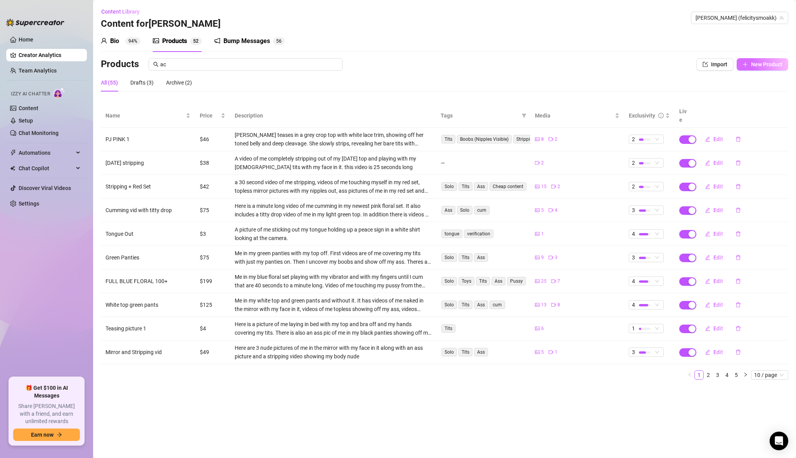
click at [746, 59] on button "New Product" at bounding box center [763, 64] width 52 height 12
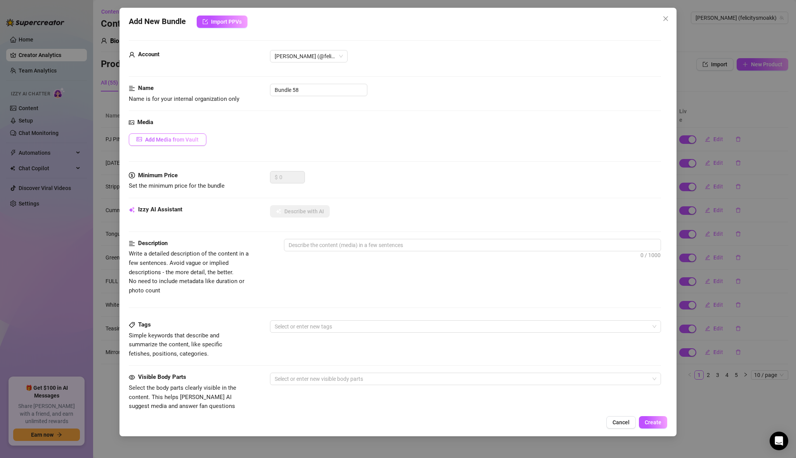
click at [189, 141] on span "Add Media from Vault" at bounding box center [172, 140] width 54 height 6
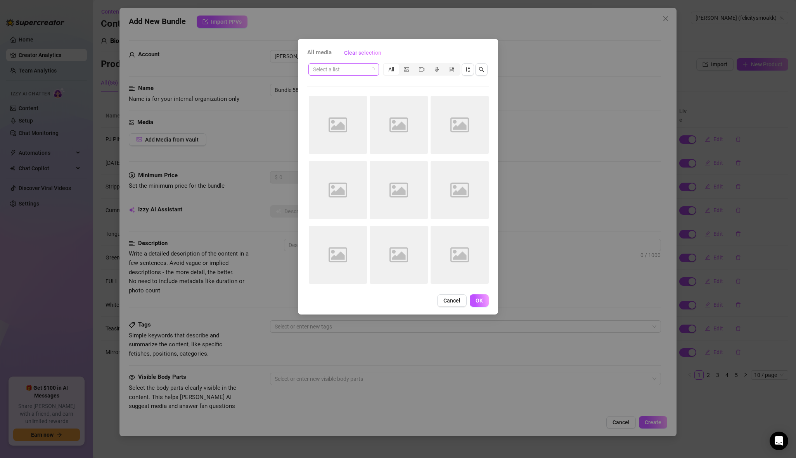
click at [363, 70] on input "search" at bounding box center [340, 70] width 54 height 12
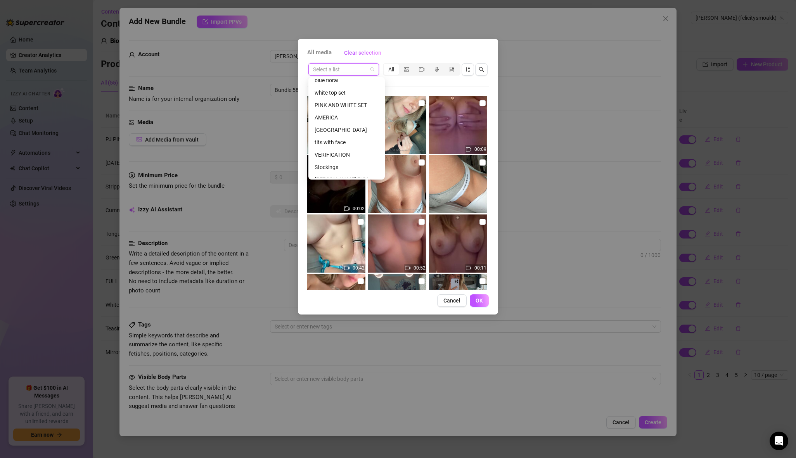
scroll to position [236, 0]
click at [337, 132] on div "tits with face" at bounding box center [347, 134] width 64 height 9
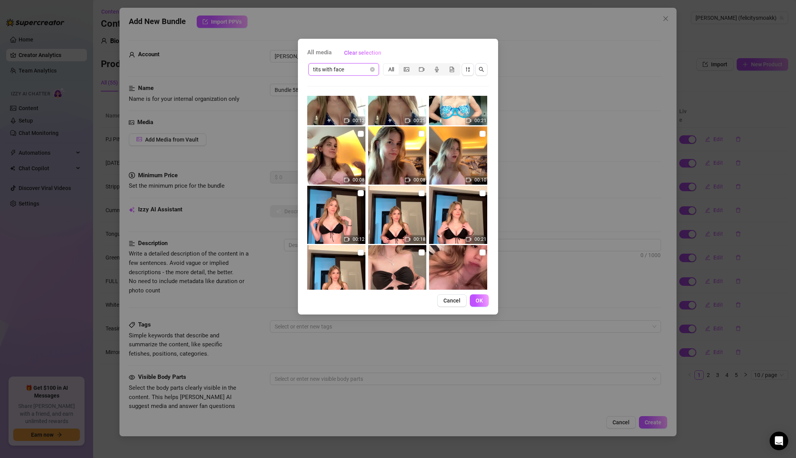
scroll to position [55, 0]
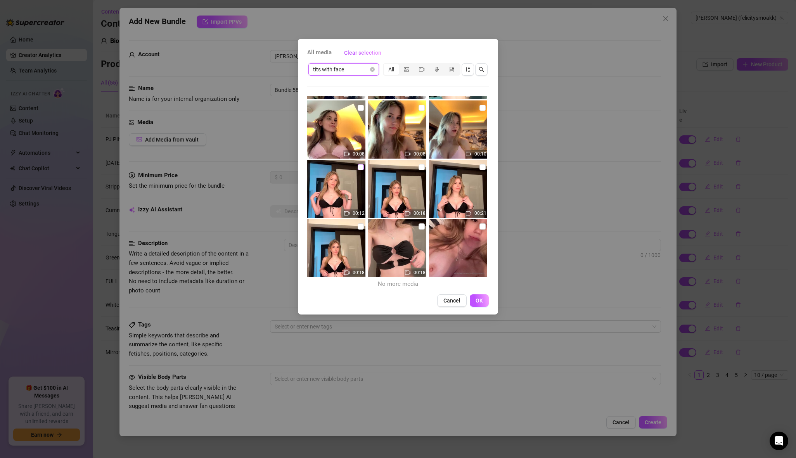
click at [362, 168] on input "checkbox" at bounding box center [361, 167] width 6 height 6
click at [425, 166] on img at bounding box center [397, 189] width 58 height 58
click at [483, 167] on input "checkbox" at bounding box center [482, 167] width 6 height 6
click at [362, 228] on input "checkbox" at bounding box center [361, 226] width 6 height 6
click at [419, 226] on input "checkbox" at bounding box center [421, 226] width 6 height 6
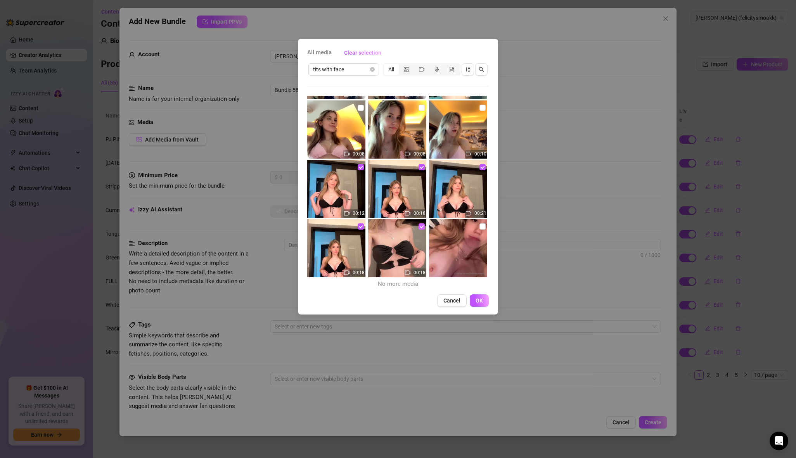
click at [420, 226] on input "checkbox" at bounding box center [421, 226] width 6 height 6
click at [420, 228] on input "checkbox" at bounding box center [421, 226] width 6 height 6
click at [480, 296] on button "OK" at bounding box center [479, 300] width 19 height 12
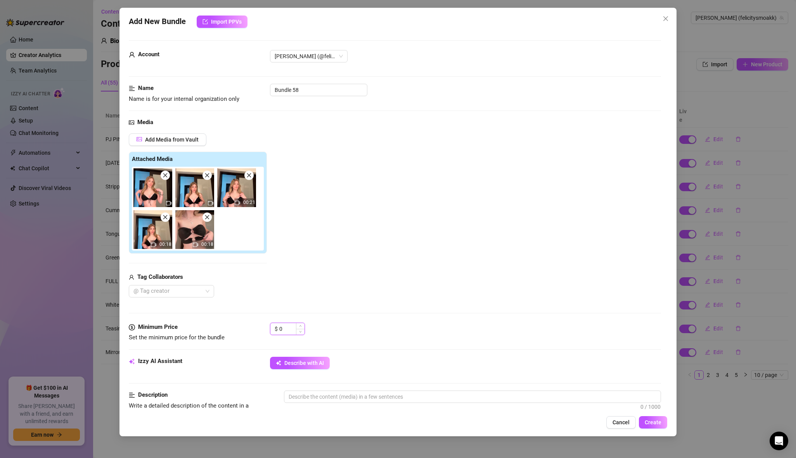
click at [286, 327] on input "0" at bounding box center [291, 329] width 25 height 12
click at [300, 325] on icon "up" at bounding box center [300, 326] width 3 height 3
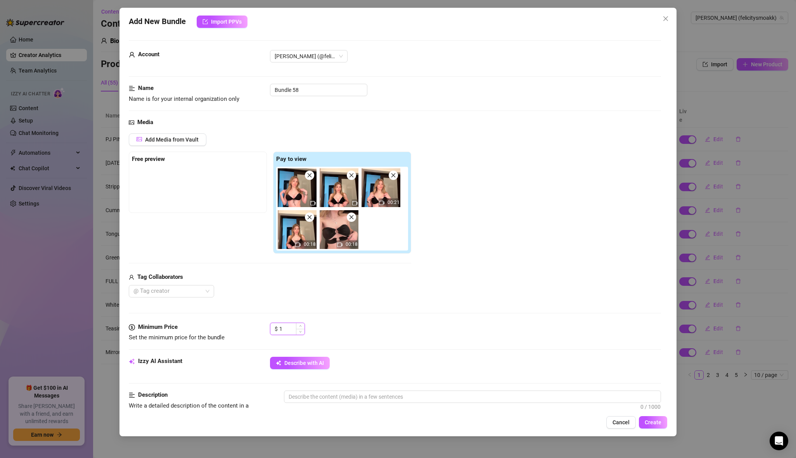
click at [290, 326] on input "1" at bounding box center [291, 329] width 25 height 12
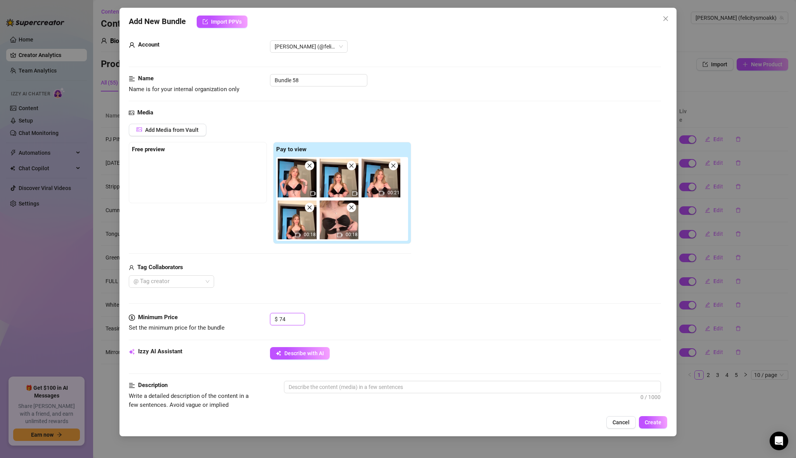
scroll to position [0, 0]
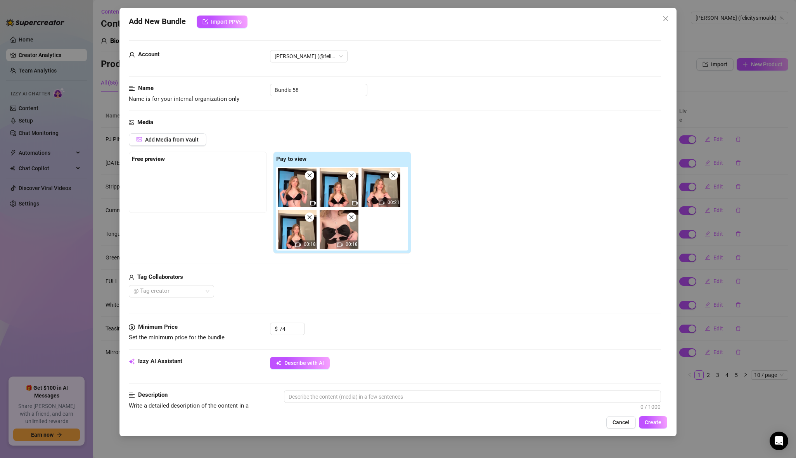
click at [316, 100] on div "Name Name is for your internal organization only Bundle 58" at bounding box center [395, 94] width 532 height 20
click at [316, 94] on input "Bundle 58" at bounding box center [318, 90] width 97 height 12
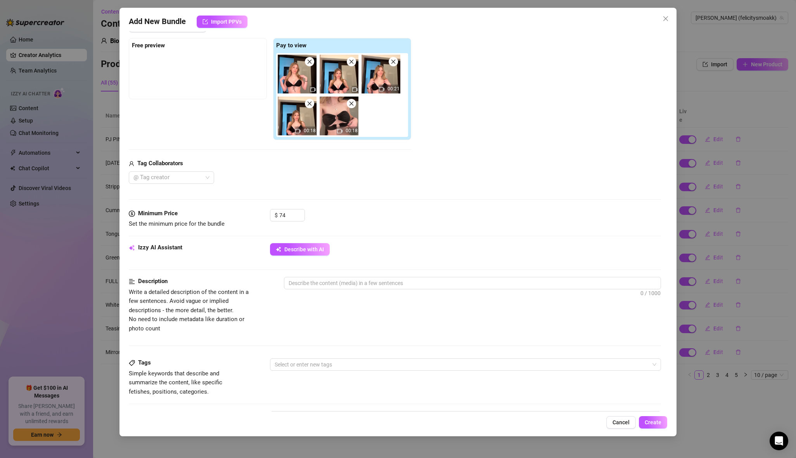
scroll to position [139, 0]
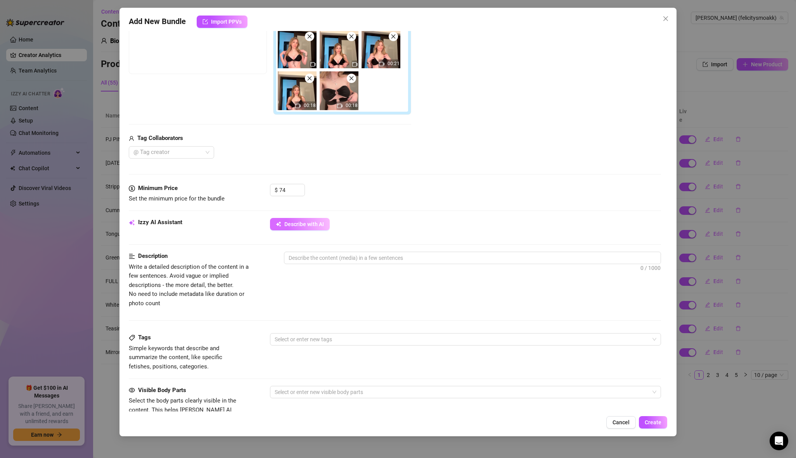
click at [304, 227] on button "Describe with AI" at bounding box center [300, 224] width 60 height 12
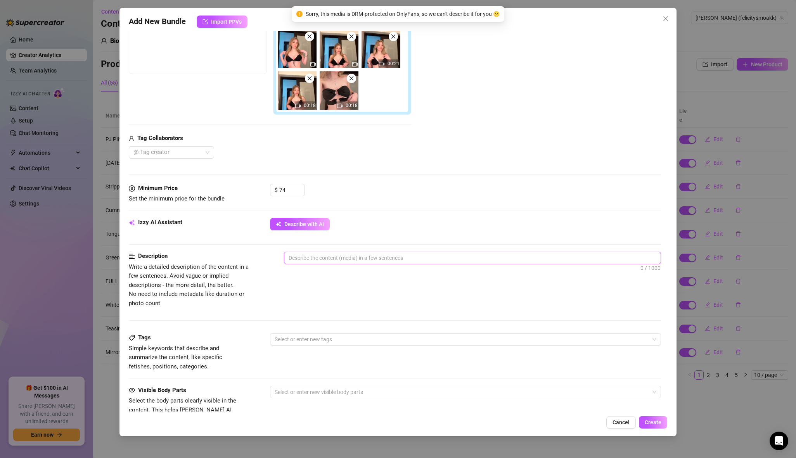
click at [313, 259] on textarea at bounding box center [472, 258] width 376 height 12
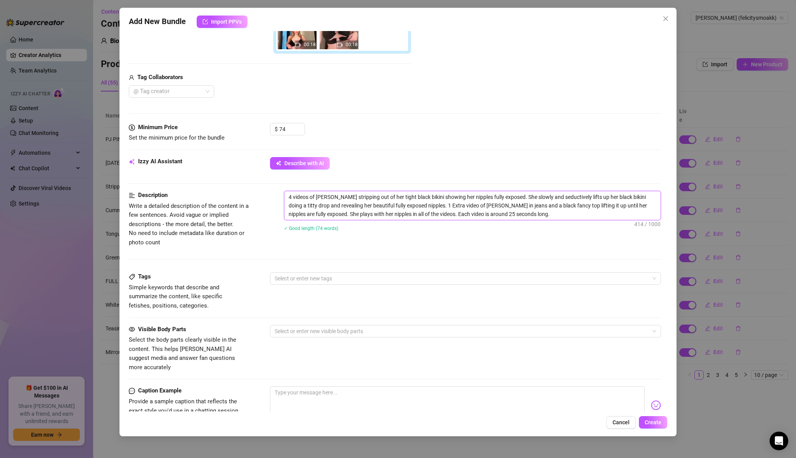
scroll to position [234, 0]
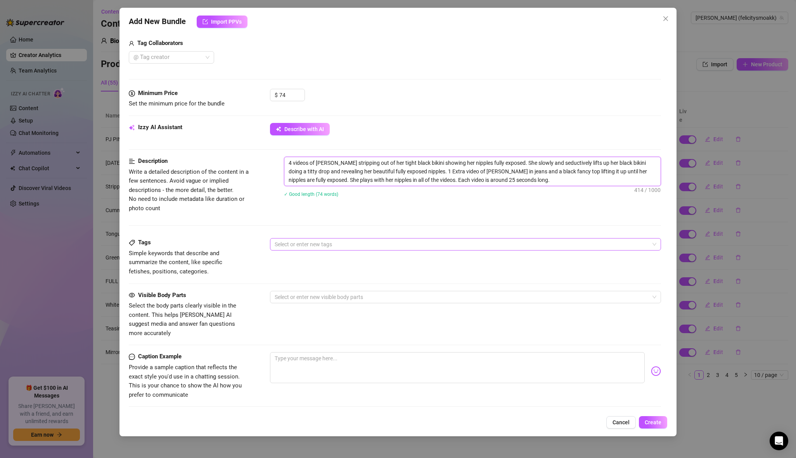
click at [291, 244] on div at bounding box center [462, 244] width 380 height 11
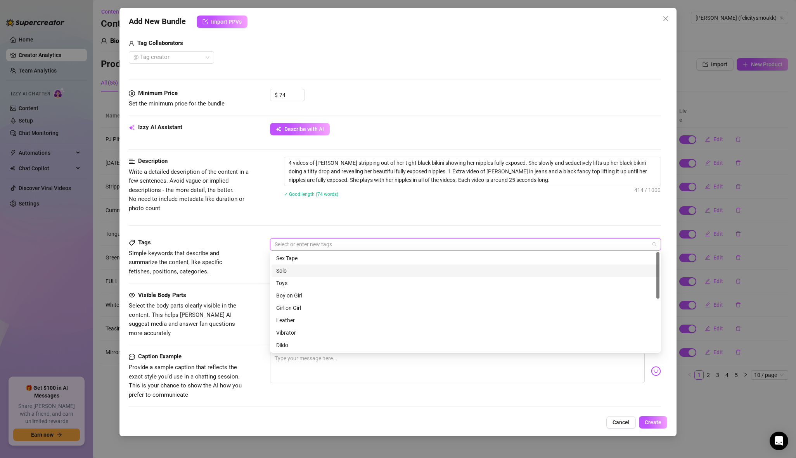
click at [298, 273] on div "Solo" at bounding box center [465, 270] width 379 height 9
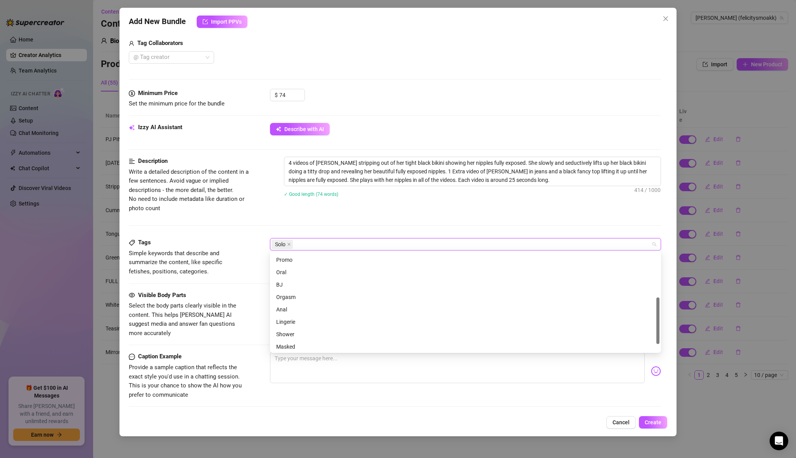
scroll to position [112, 0]
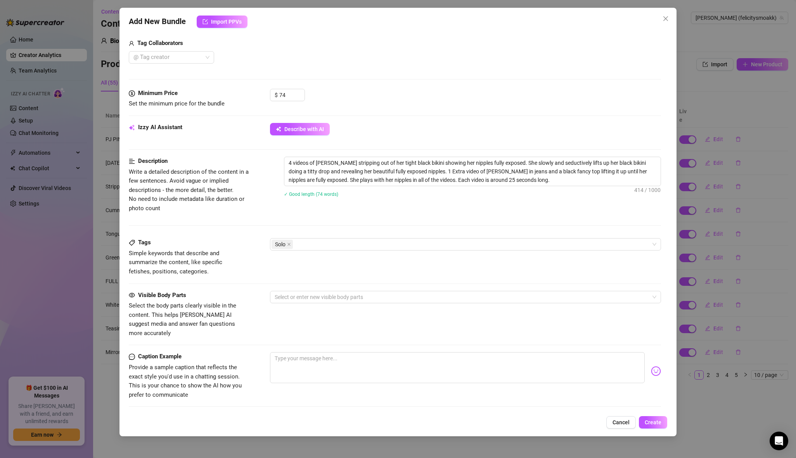
click at [229, 302] on span "Select the body parts clearly visible in the content. This helps [PERSON_NAME] …" at bounding box center [182, 319] width 107 height 35
click at [310, 296] on div at bounding box center [462, 297] width 380 height 11
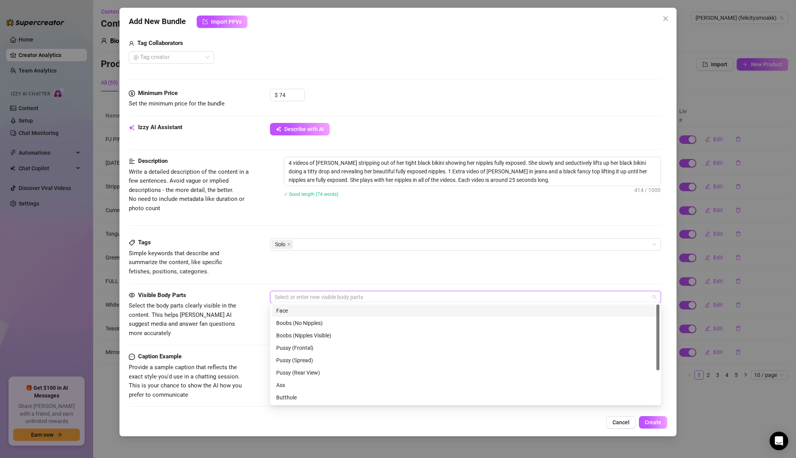
click at [303, 308] on div "Face" at bounding box center [465, 310] width 379 height 9
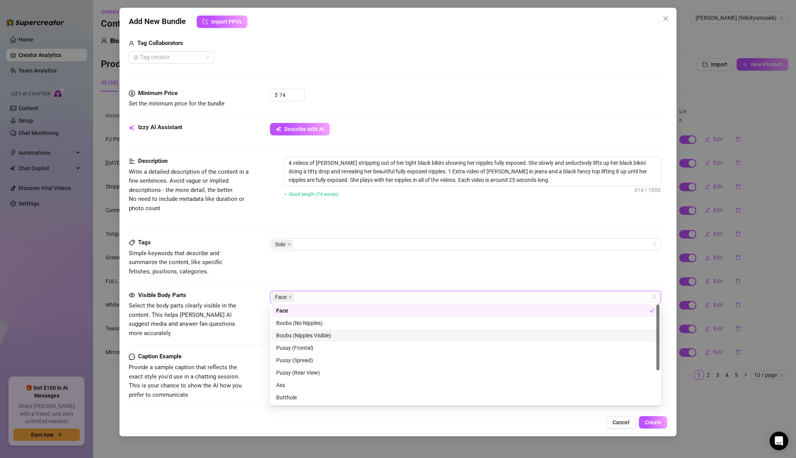
click at [304, 333] on div "Boobs (Nipples Visible)" at bounding box center [465, 335] width 379 height 9
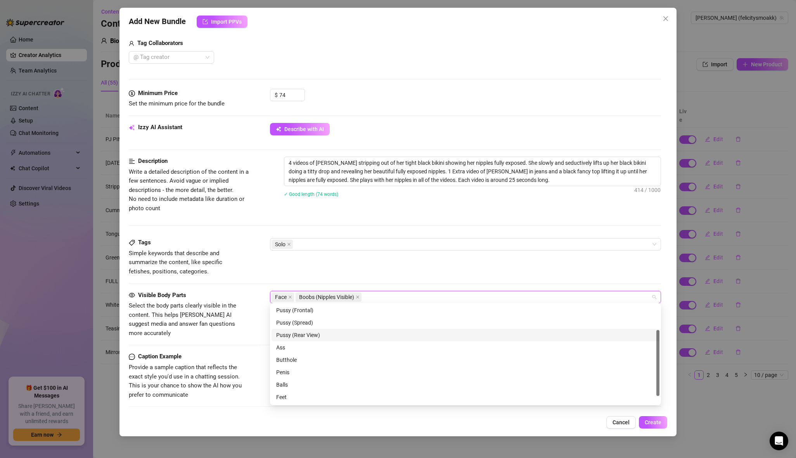
scroll to position [49, 0]
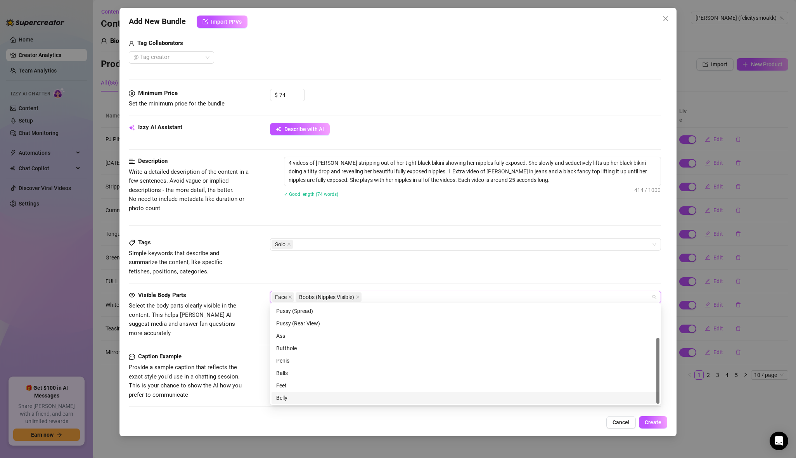
click at [280, 396] on div "Belly" at bounding box center [465, 398] width 379 height 9
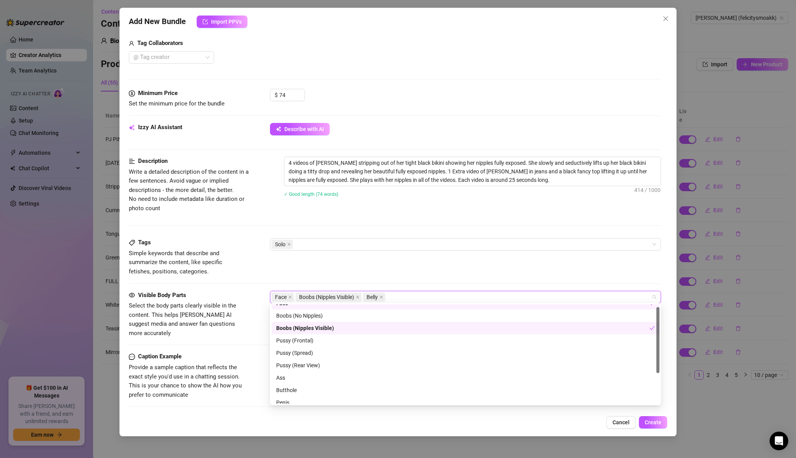
scroll to position [0, 0]
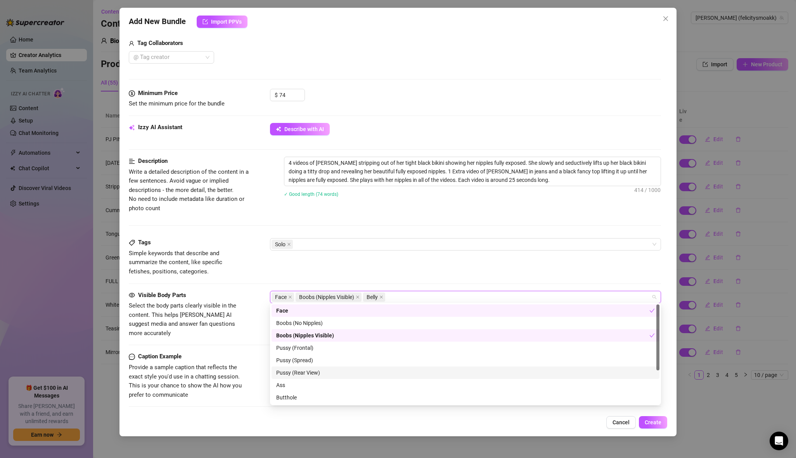
click at [242, 363] on span "Provide a sample caption that reflects the exact style you'd use in a chatting …" at bounding box center [187, 381] width 116 height 36
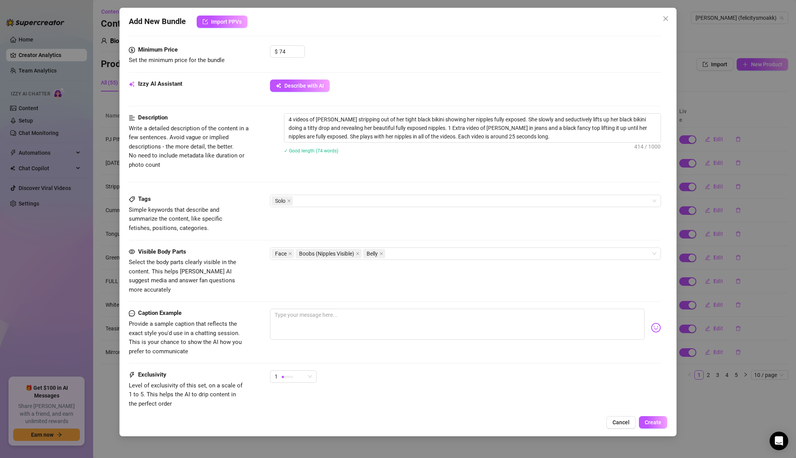
scroll to position [287, 0]
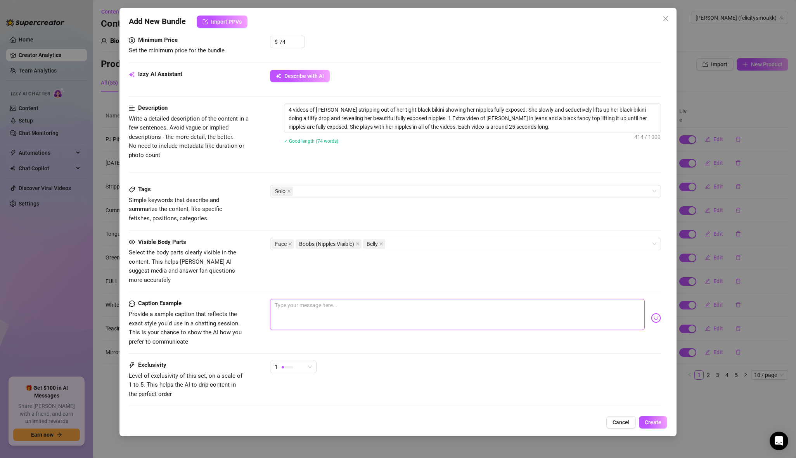
click at [285, 303] on textarea at bounding box center [457, 314] width 375 height 31
click at [659, 313] on img at bounding box center [656, 318] width 10 height 10
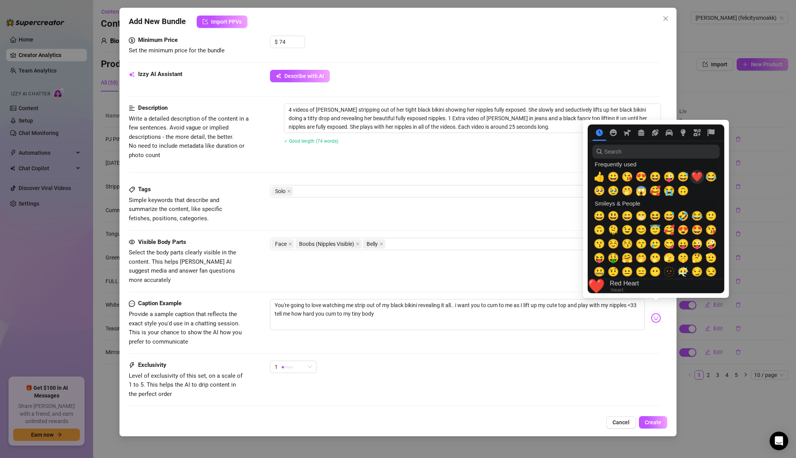
click at [696, 180] on span "❤️" at bounding box center [697, 176] width 12 height 11
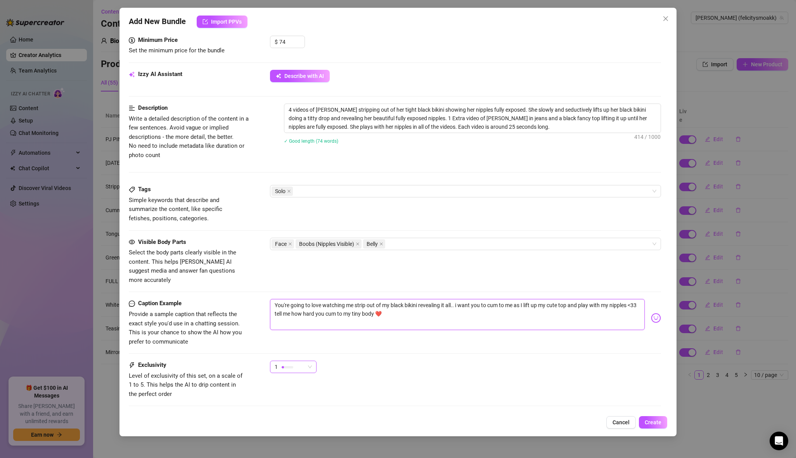
click at [310, 361] on span "1" at bounding box center [293, 367] width 37 height 12
click at [299, 392] on span "3" at bounding box center [301, 396] width 50 height 9
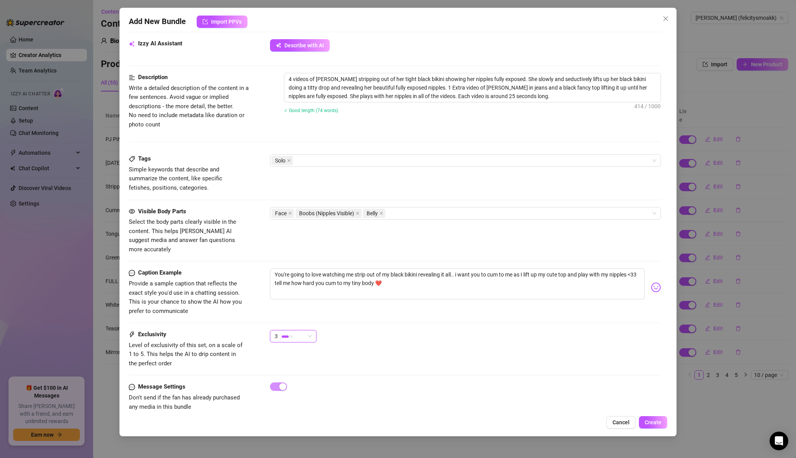
scroll to position [321, 0]
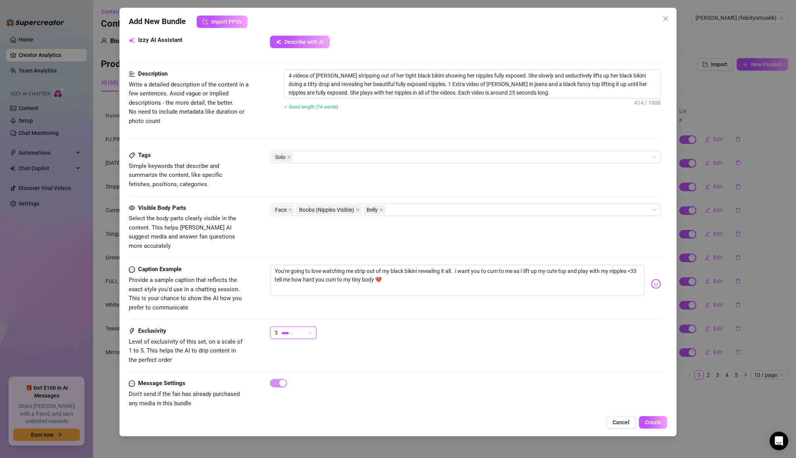
click at [291, 329] on div "3 3" at bounding box center [293, 336] width 47 height 19
click at [287, 330] on div "3" at bounding box center [293, 336] width 47 height 19
click at [286, 327] on div "3" at bounding box center [290, 333] width 30 height 12
click at [322, 307] on div "Caption Example Provide a sample caption that reflects the exact style you'd us…" at bounding box center [395, 296] width 532 height 62
click at [655, 424] on span "Create" at bounding box center [653, 422] width 17 height 6
